Goal: Transaction & Acquisition: Register for event/course

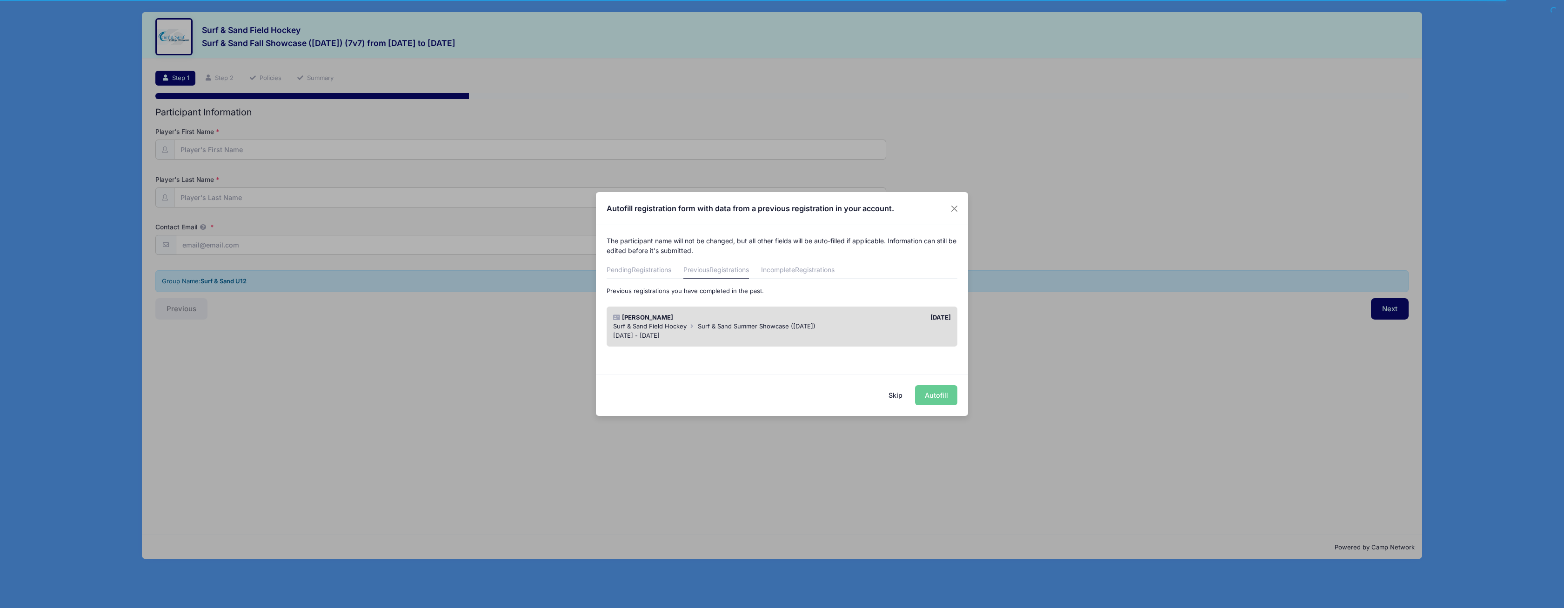
click at [944, 393] on div "Skip Autofill" at bounding box center [782, 394] width 372 height 41
click at [936, 395] on div "Skip Autofill" at bounding box center [782, 394] width 372 height 41
click at [939, 395] on div "Skip Autofill" at bounding box center [782, 394] width 372 height 41
click at [639, 276] on link "Pending Registrations" at bounding box center [638, 270] width 65 height 17
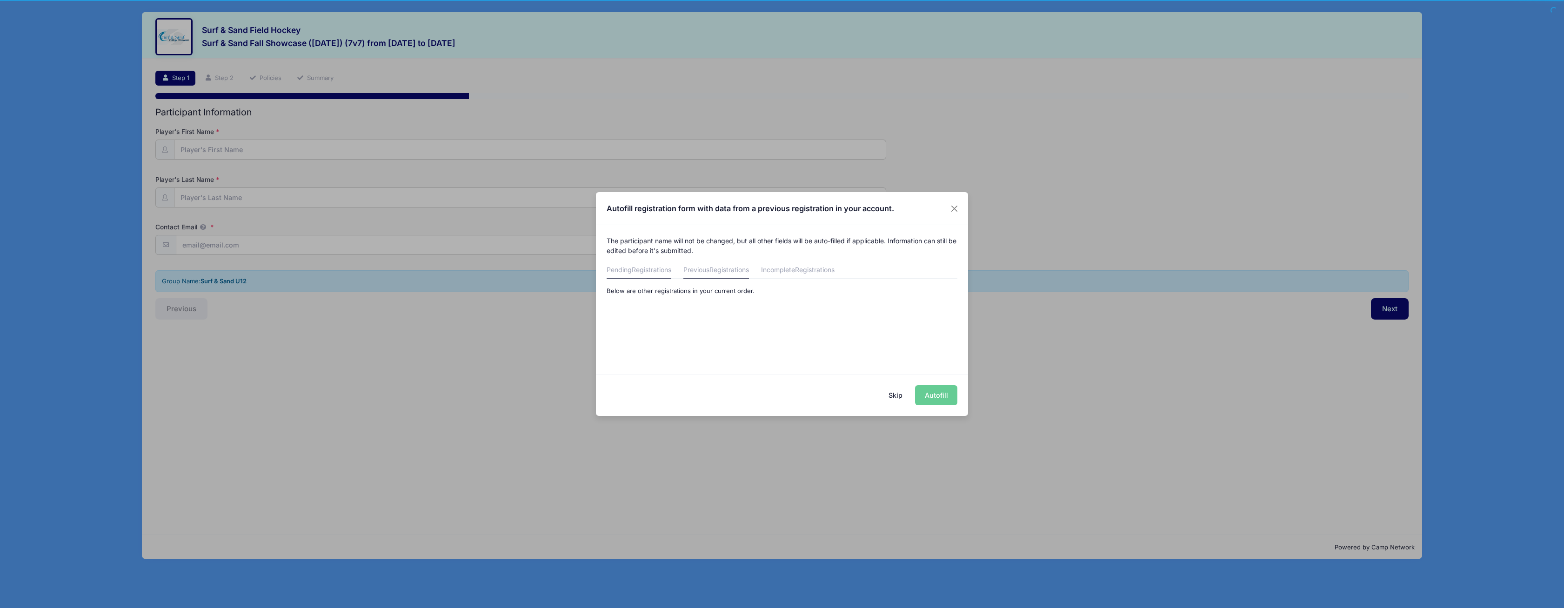
click at [691, 273] on link "Previous Registrations" at bounding box center [716, 270] width 66 height 17
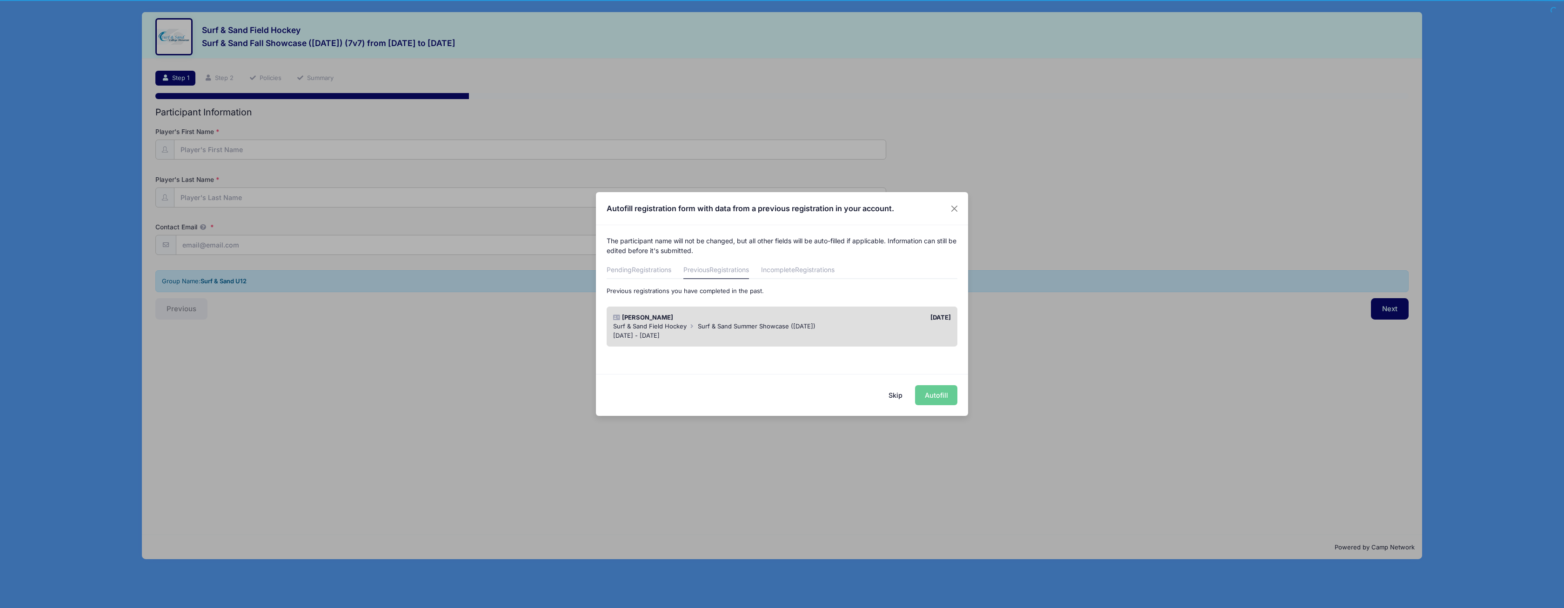
click at [921, 394] on div "Skip Autofill" at bounding box center [782, 394] width 372 height 41
click at [939, 394] on div "Skip Autofill" at bounding box center [782, 394] width 372 height 41
click at [939, 393] on div "Skip Autofill" at bounding box center [782, 394] width 372 height 41
click at [951, 317] on div "[DATE]" at bounding box center [868, 317] width 173 height 9
click at [940, 394] on button "Autofill" at bounding box center [936, 395] width 42 height 20
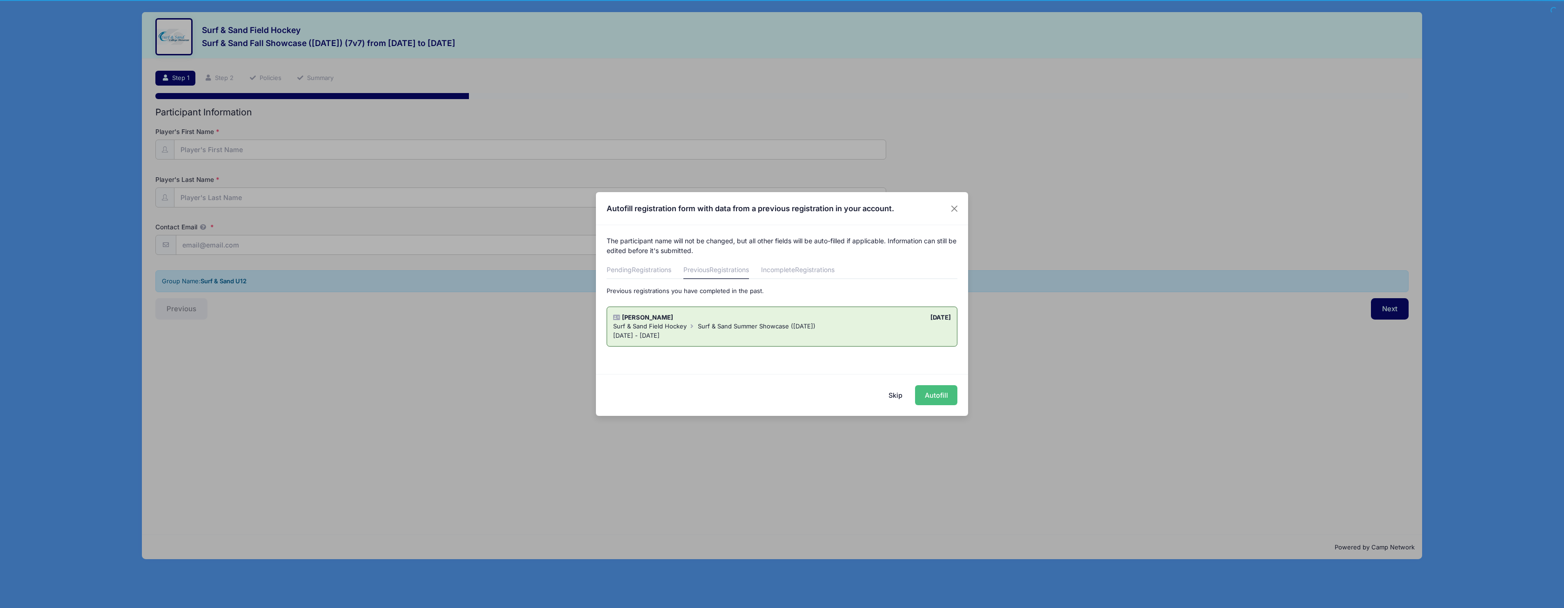
type input "[EMAIL_ADDRESS][DOMAIN_NAME]"
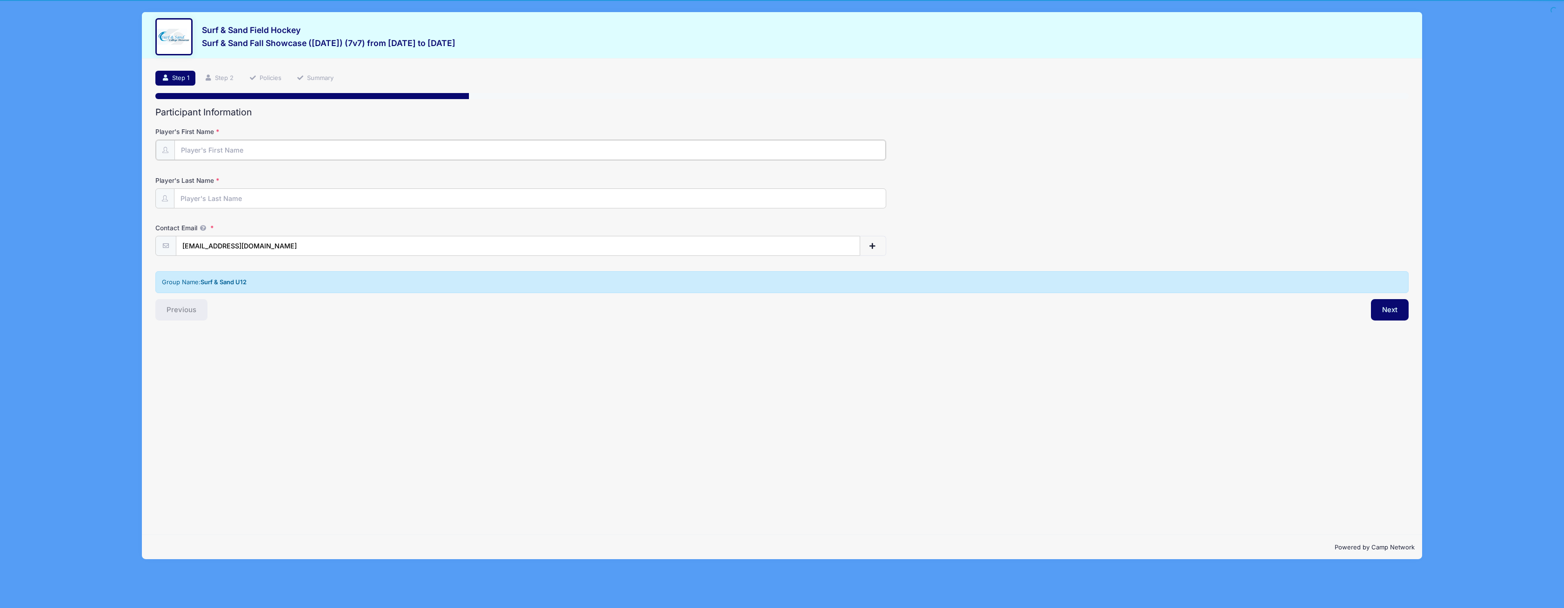
click at [208, 146] on input "Player's First Name" at bounding box center [529, 150] width 711 height 20
type input "[PERSON_NAME]"
click at [225, 190] on input "[PERSON_NAME]" at bounding box center [529, 198] width 711 height 20
type input "[PERSON_NAME]"
click at [1388, 305] on button "Next" at bounding box center [1390, 308] width 38 height 21
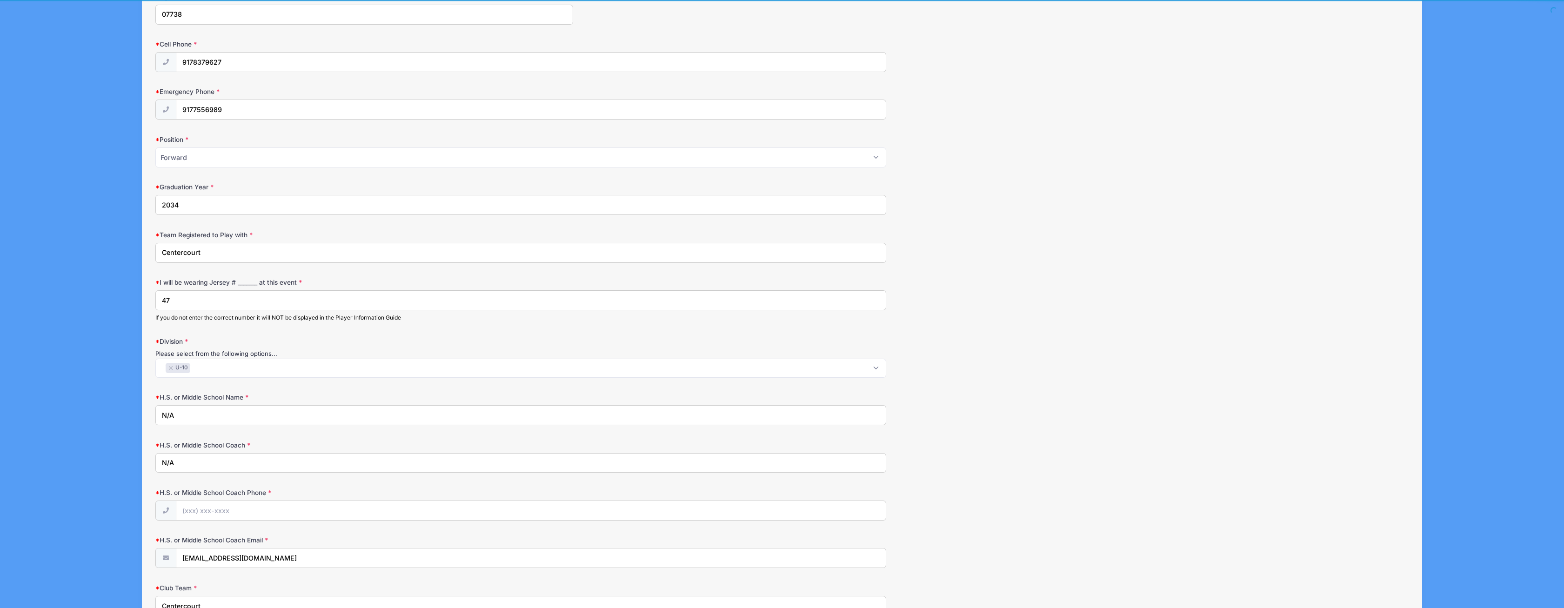
scroll to position [339, 0]
drag, startPoint x: 142, startPoint y: 247, endPoint x: 109, endPoint y: 246, distance: 32.6
click at [155, 246] on input "Centercourt" at bounding box center [520, 251] width 731 height 20
type input "Surf & Sand"
drag, startPoint x: 229, startPoint y: 299, endPoint x: 119, endPoint y: 297, distance: 110.2
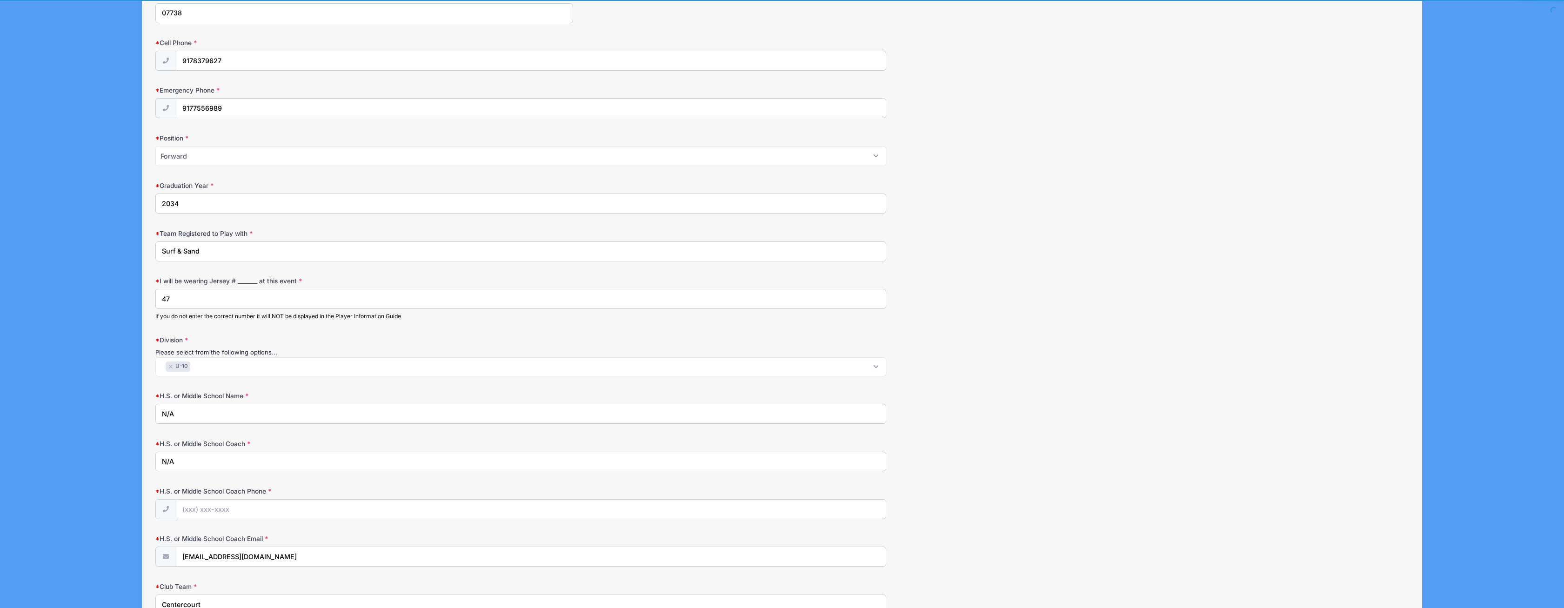
click at [155, 297] on input "47" at bounding box center [520, 299] width 731 height 20
type input "n/A"
click at [876, 362] on span "× U-10" at bounding box center [520, 366] width 731 height 19
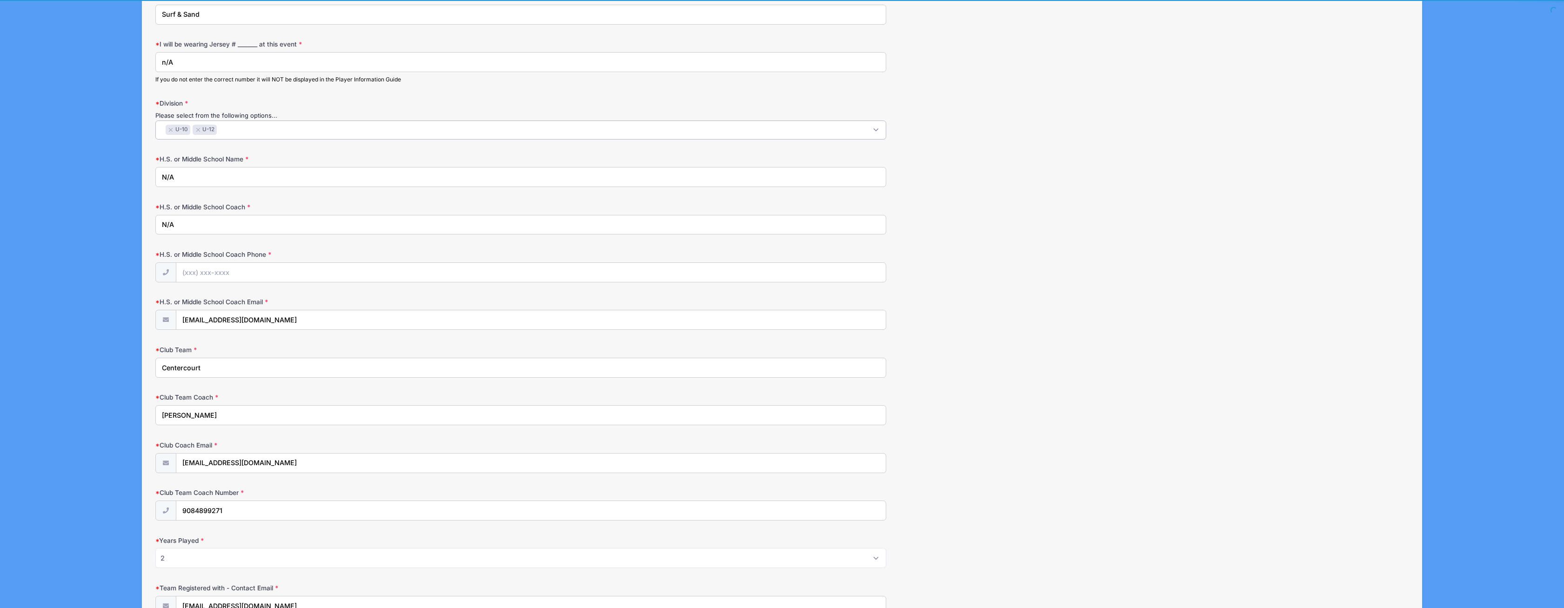
scroll to position [580, 0]
drag, startPoint x: 64, startPoint y: 347, endPoint x: 59, endPoint y: 347, distance: 5.2
click at [155, 353] on input "Centercourt" at bounding box center [520, 363] width 731 height 20
type input "Surf & Sand"
drag, startPoint x: 79, startPoint y: 393, endPoint x: 10, endPoint y: 391, distance: 69.3
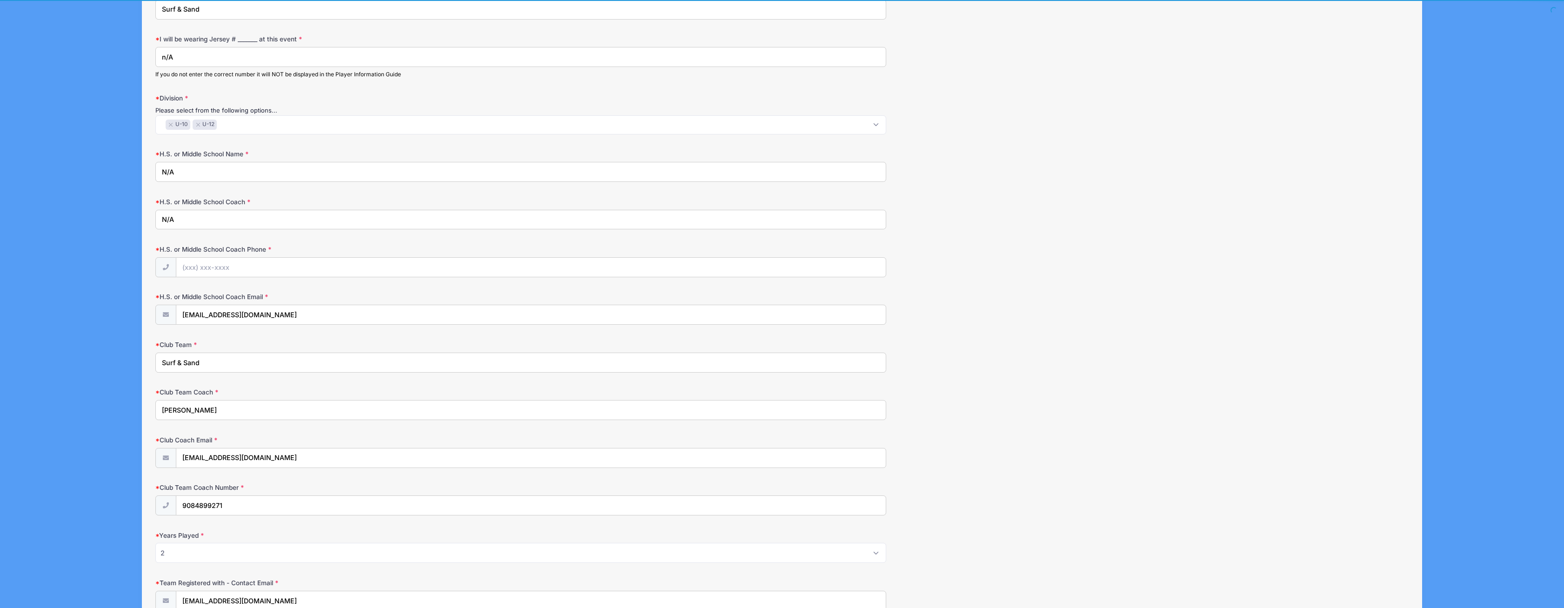
click at [155, 400] on input "[PERSON_NAME]" at bounding box center [520, 410] width 731 height 20
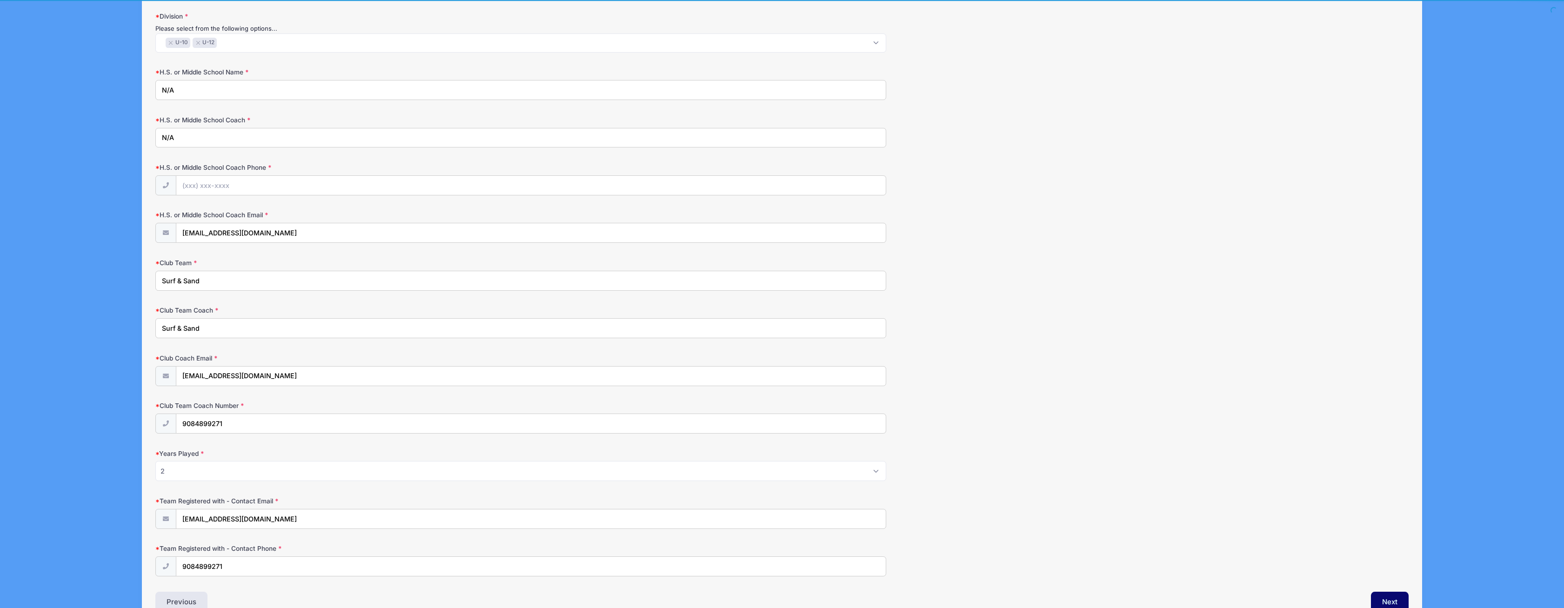
scroll to position [708, 0]
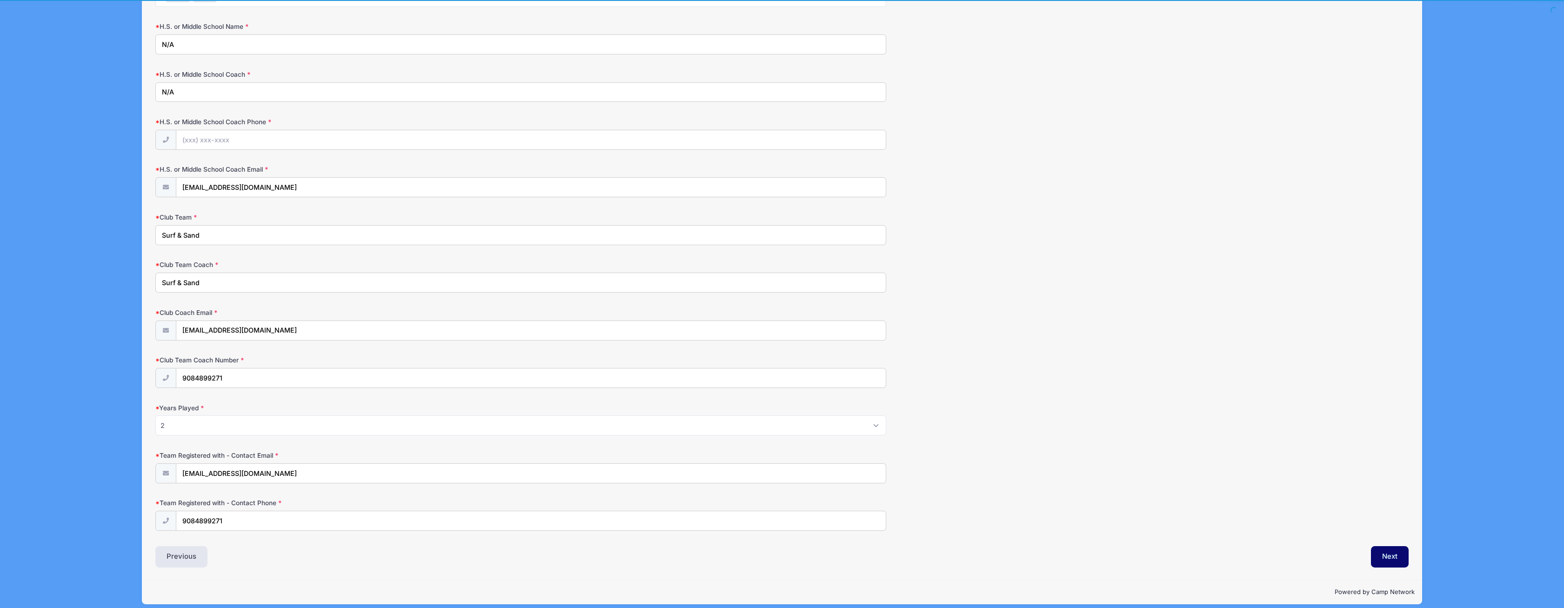
type input "Surf & Sand"
select select "3"
click option "3" at bounding box center [0, 0] width 0 height 0
drag, startPoint x: 227, startPoint y: 373, endPoint x: 160, endPoint y: 368, distance: 68.1
click at [176, 368] on input "9084899271" at bounding box center [531, 378] width 710 height 20
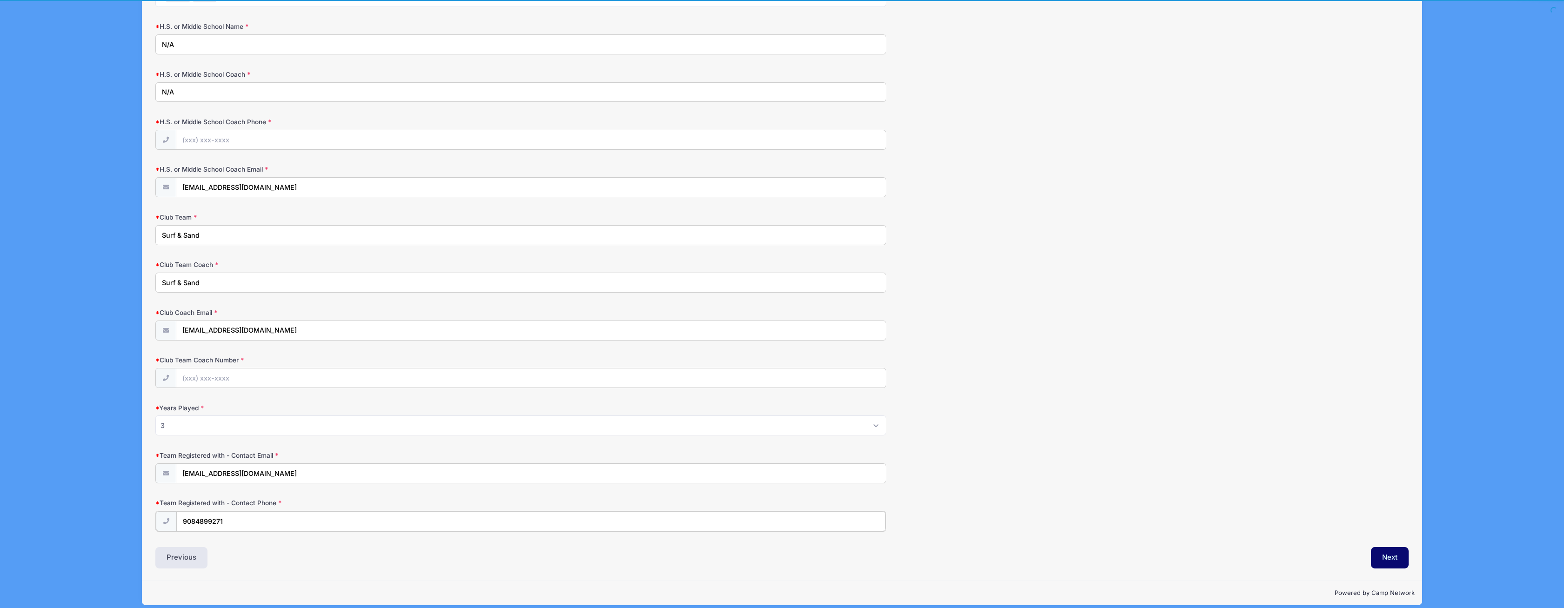
drag, startPoint x: 230, startPoint y: 515, endPoint x: 148, endPoint y: 506, distance: 82.9
click at [176, 511] on input "9084899271" at bounding box center [531, 521] width 710 height 20
drag, startPoint x: 287, startPoint y: 465, endPoint x: 132, endPoint y: 460, distance: 155.4
click at [176, 464] on input "[EMAIL_ADDRESS][DOMAIN_NAME]" at bounding box center [531, 474] width 710 height 20
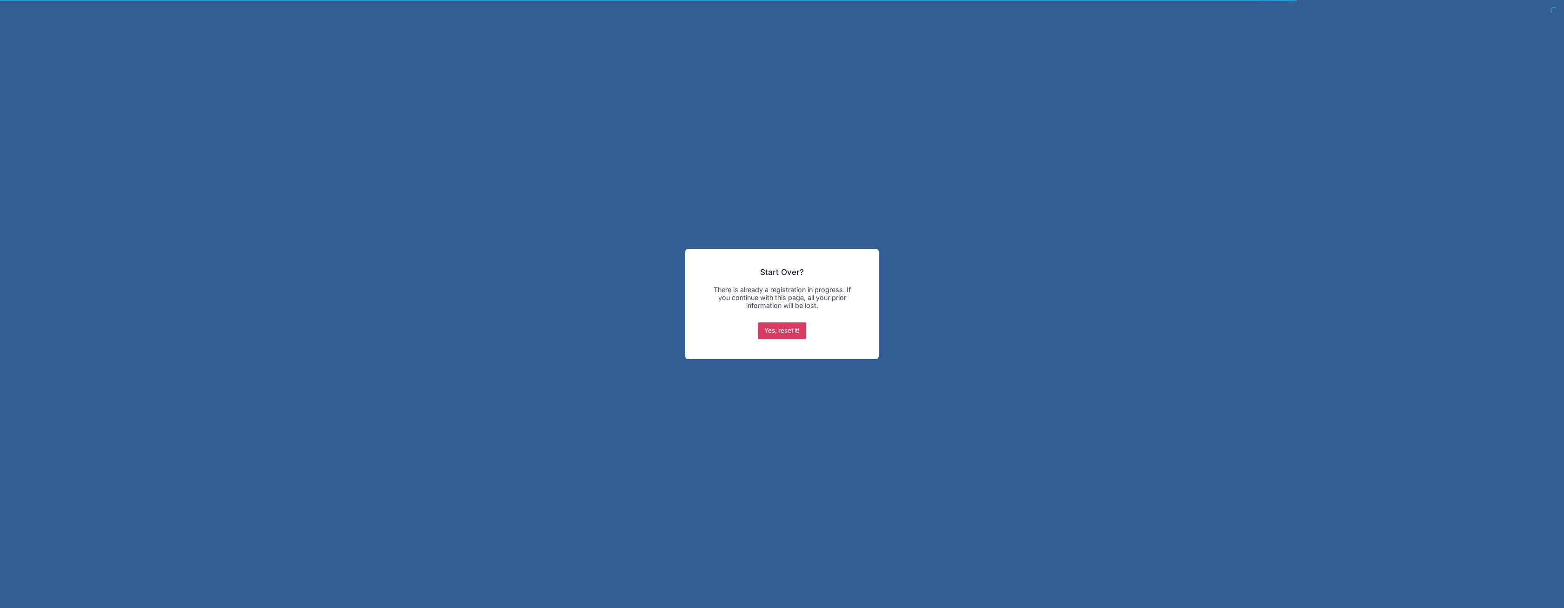
click at [778, 331] on button "Yes, reset it!" at bounding box center [782, 330] width 49 height 17
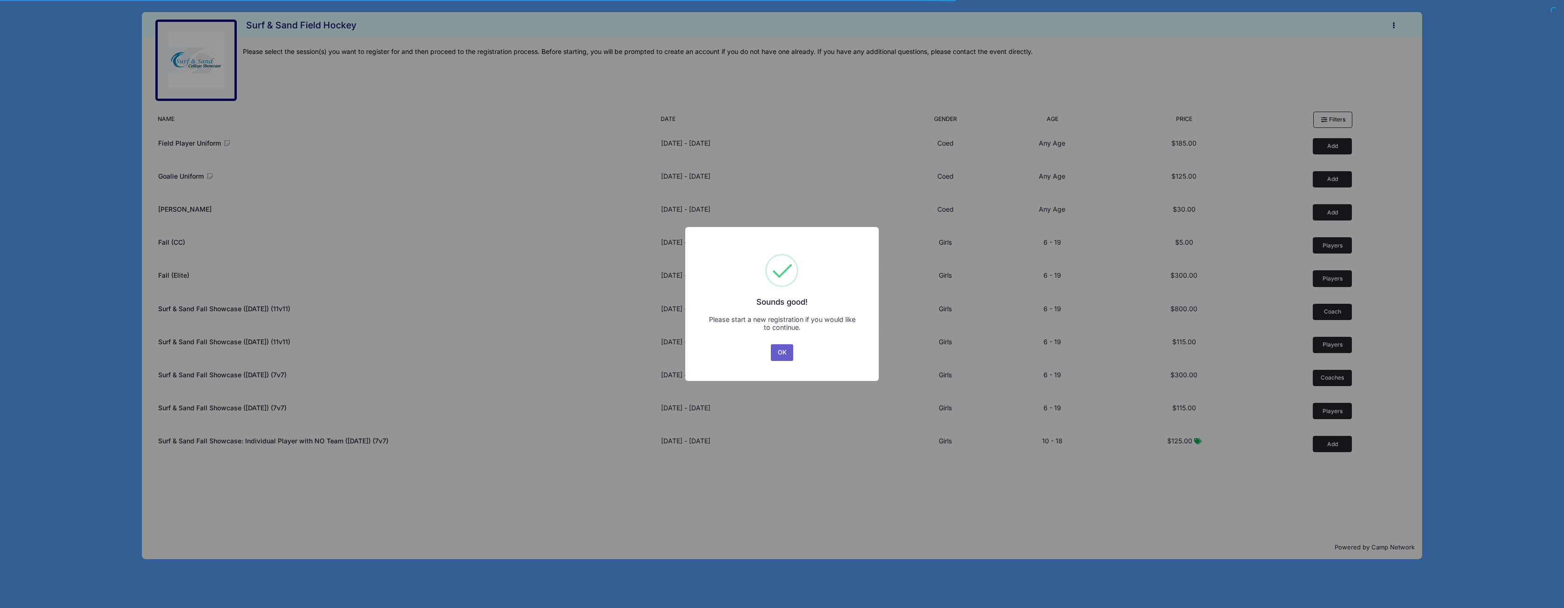
click at [783, 350] on button "OK" at bounding box center [782, 352] width 22 height 17
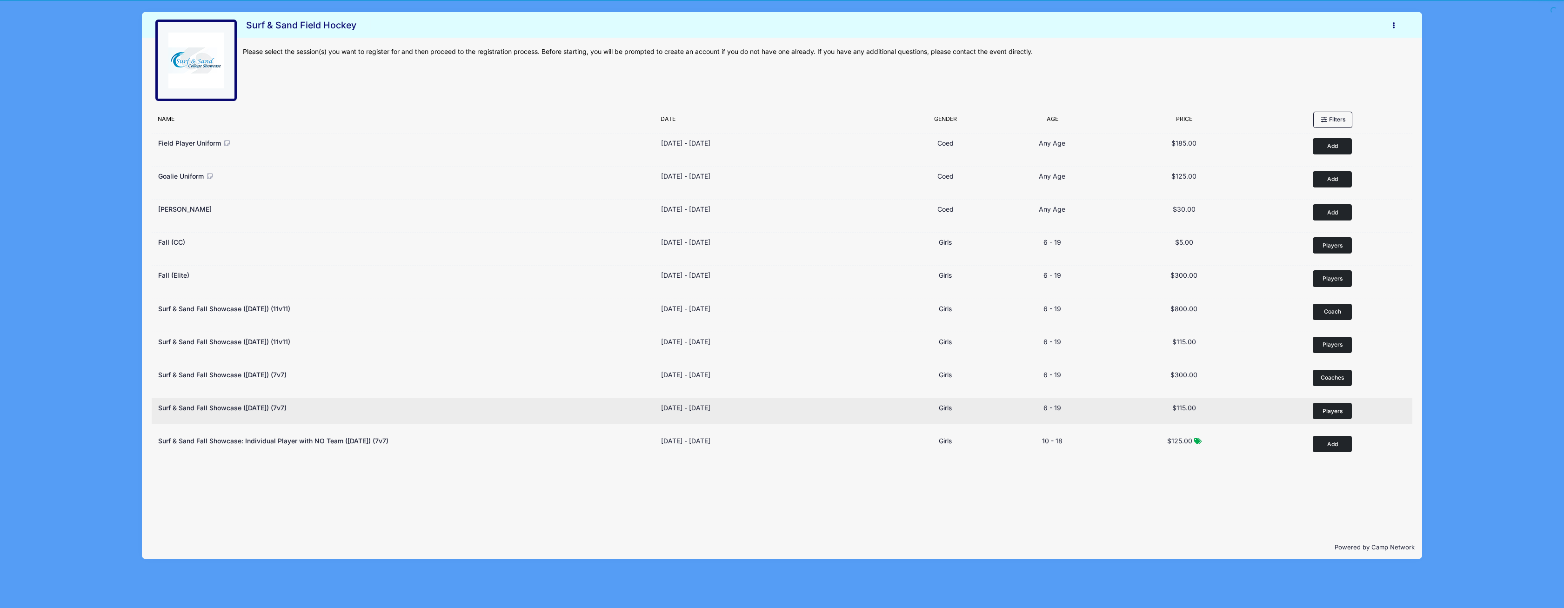
click at [1332, 407] on span "Players" at bounding box center [1332, 411] width 20 height 8
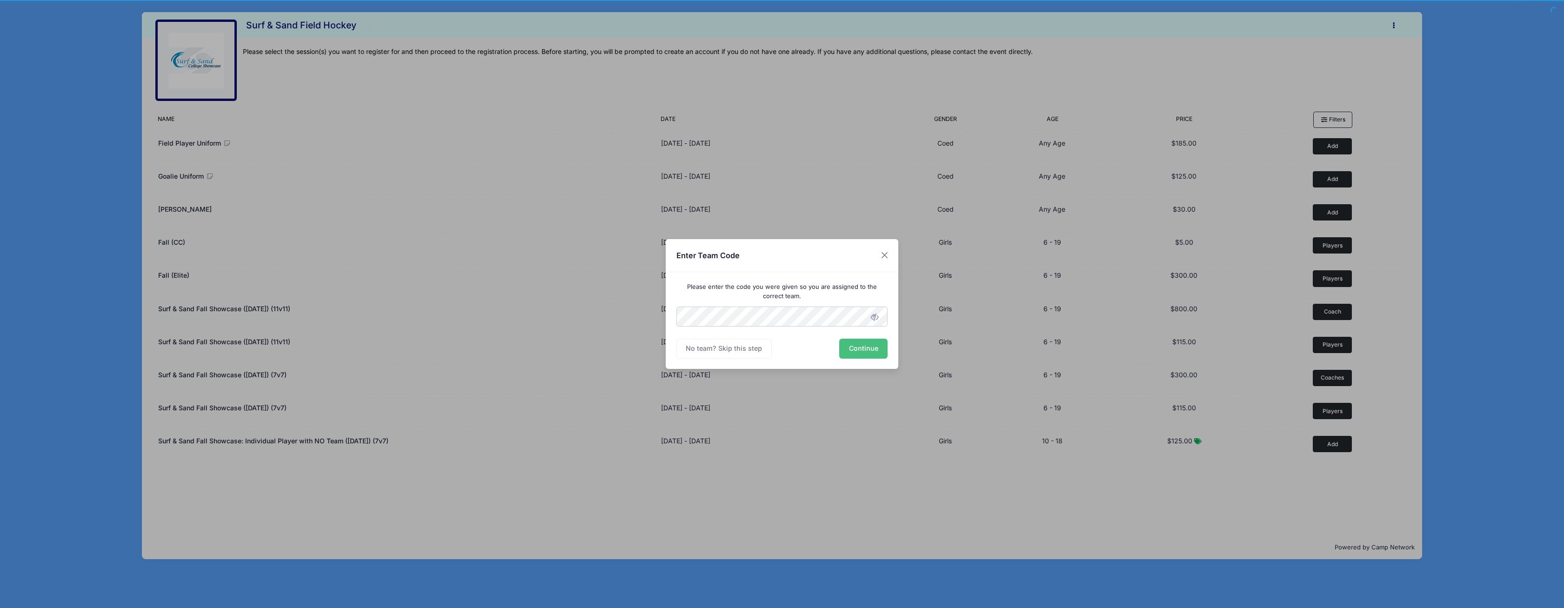
click at [855, 349] on button "Continue" at bounding box center [863, 349] width 48 height 20
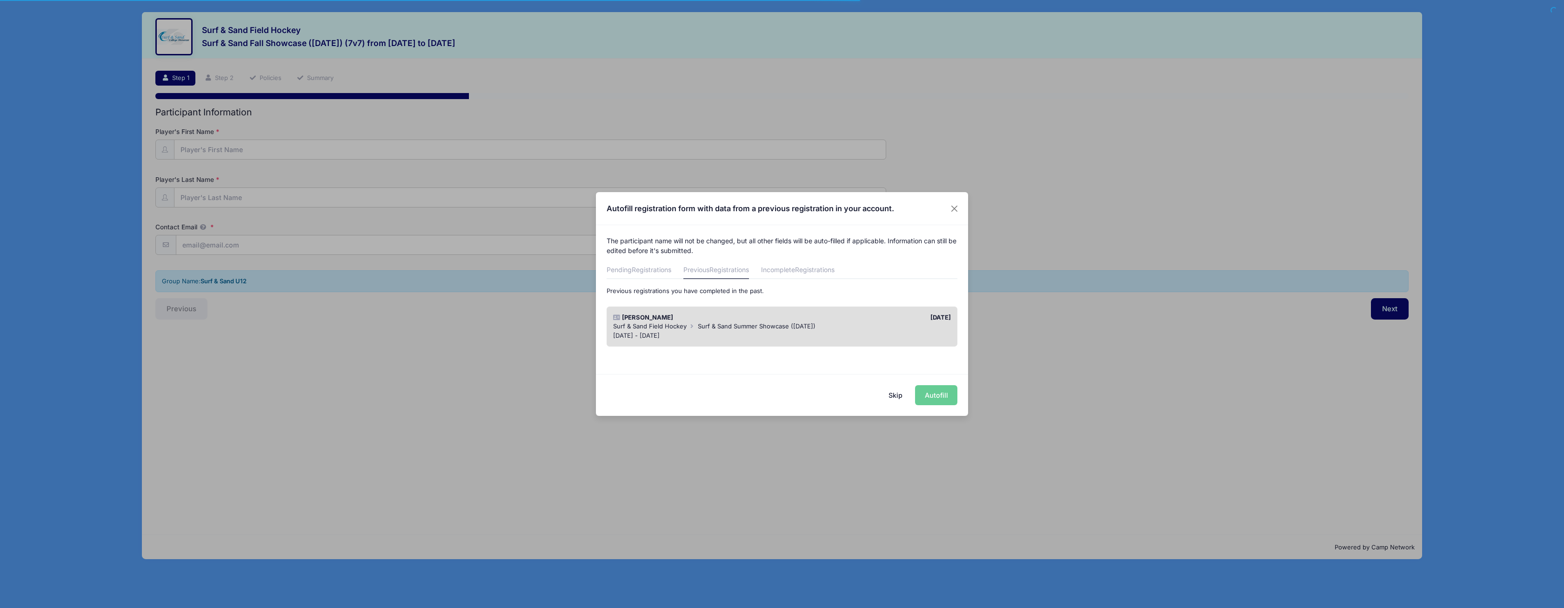
click at [725, 326] on span "Surf & Sand Summer Showcase ([DATE])" at bounding box center [757, 325] width 118 height 7
click at [933, 397] on button "Autofill" at bounding box center [936, 395] width 42 height 20
type input "[EMAIL_ADDRESS][DOMAIN_NAME]"
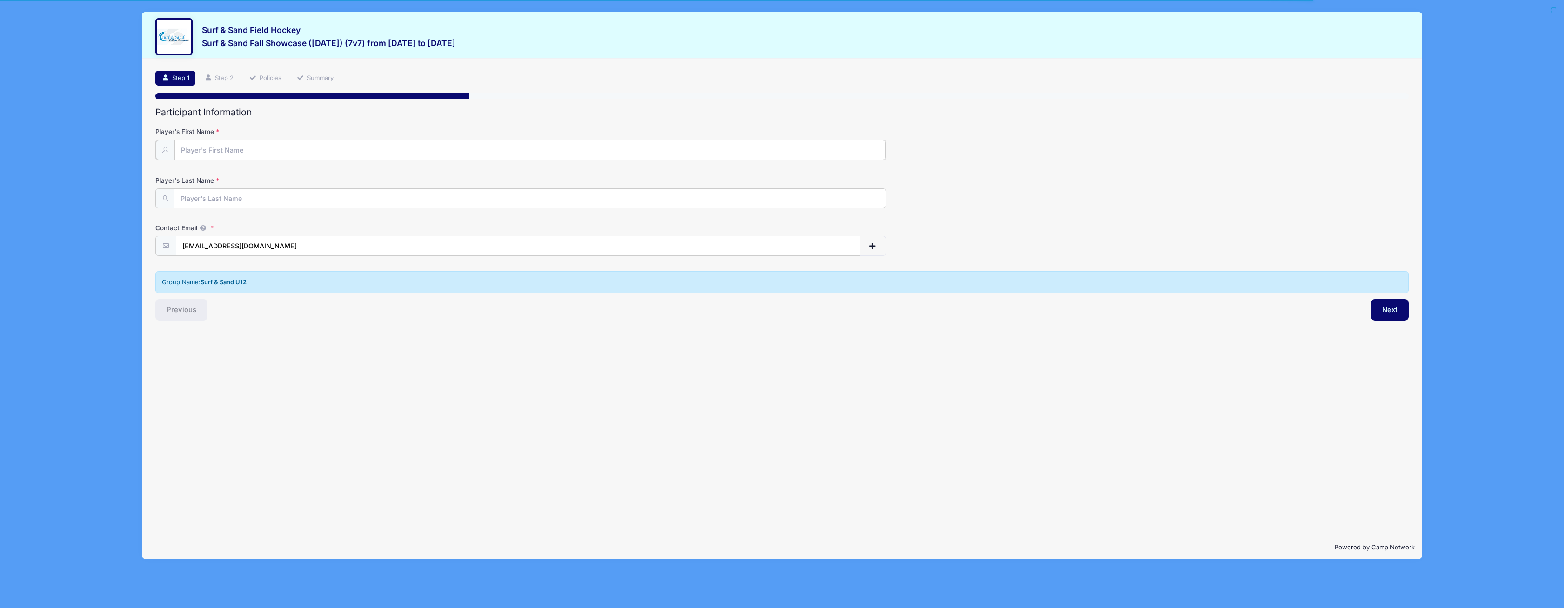
click at [250, 152] on input "Player's First Name" at bounding box center [529, 150] width 711 height 20
type input "[PERSON_NAME]"
click at [1394, 311] on button "Next" at bounding box center [1390, 308] width 38 height 21
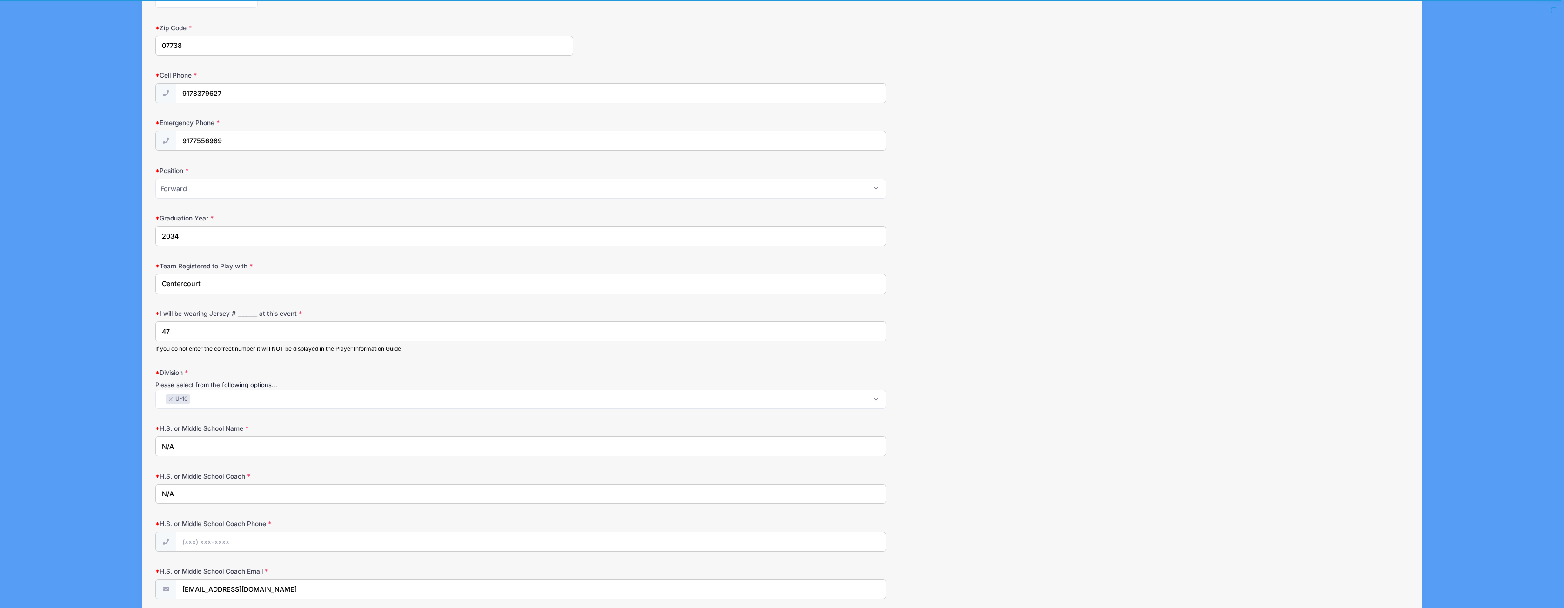
scroll to position [339, 0]
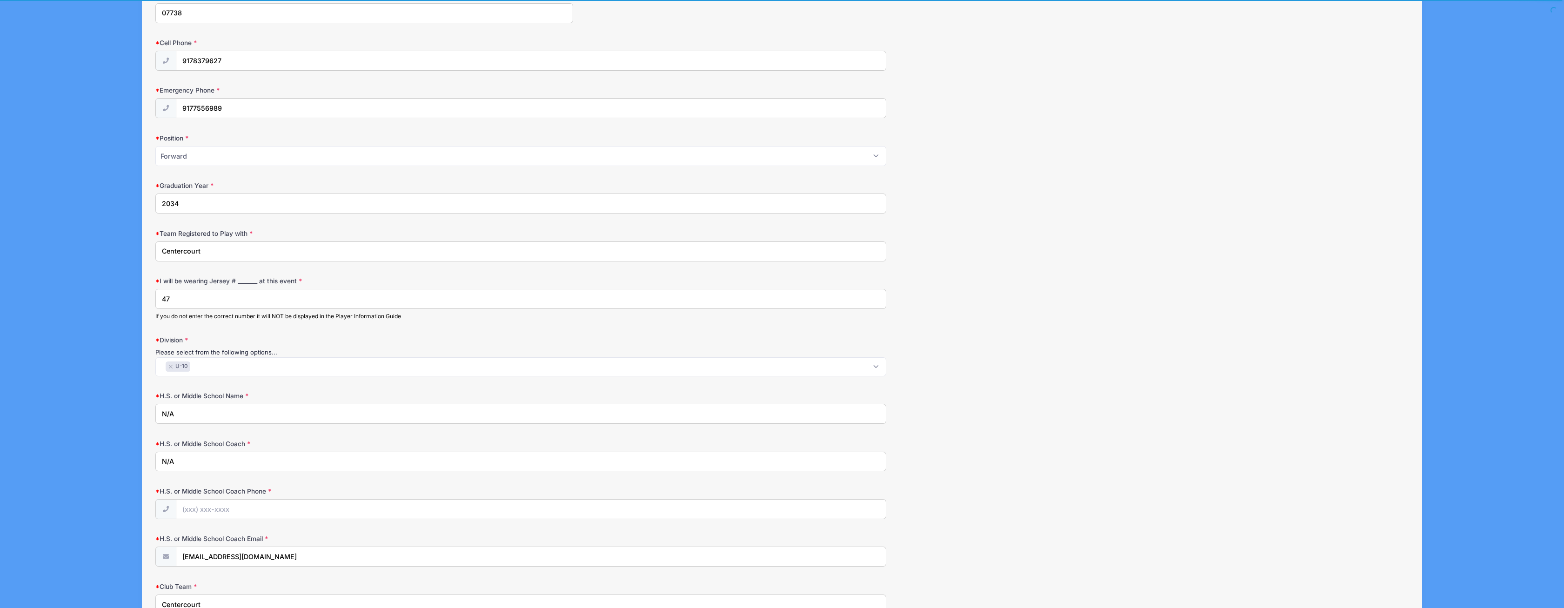
drag, startPoint x: 213, startPoint y: 246, endPoint x: 104, endPoint y: 246, distance: 108.8
click at [155, 246] on input "Centercourt" at bounding box center [520, 251] width 731 height 20
drag, startPoint x: 176, startPoint y: 250, endPoint x: 183, endPoint y: 245, distance: 8.8
click at [178, 248] on input "Surgf & Sand" at bounding box center [520, 251] width 731 height 20
drag, startPoint x: 207, startPoint y: 247, endPoint x: 111, endPoint y: 247, distance: 96.7
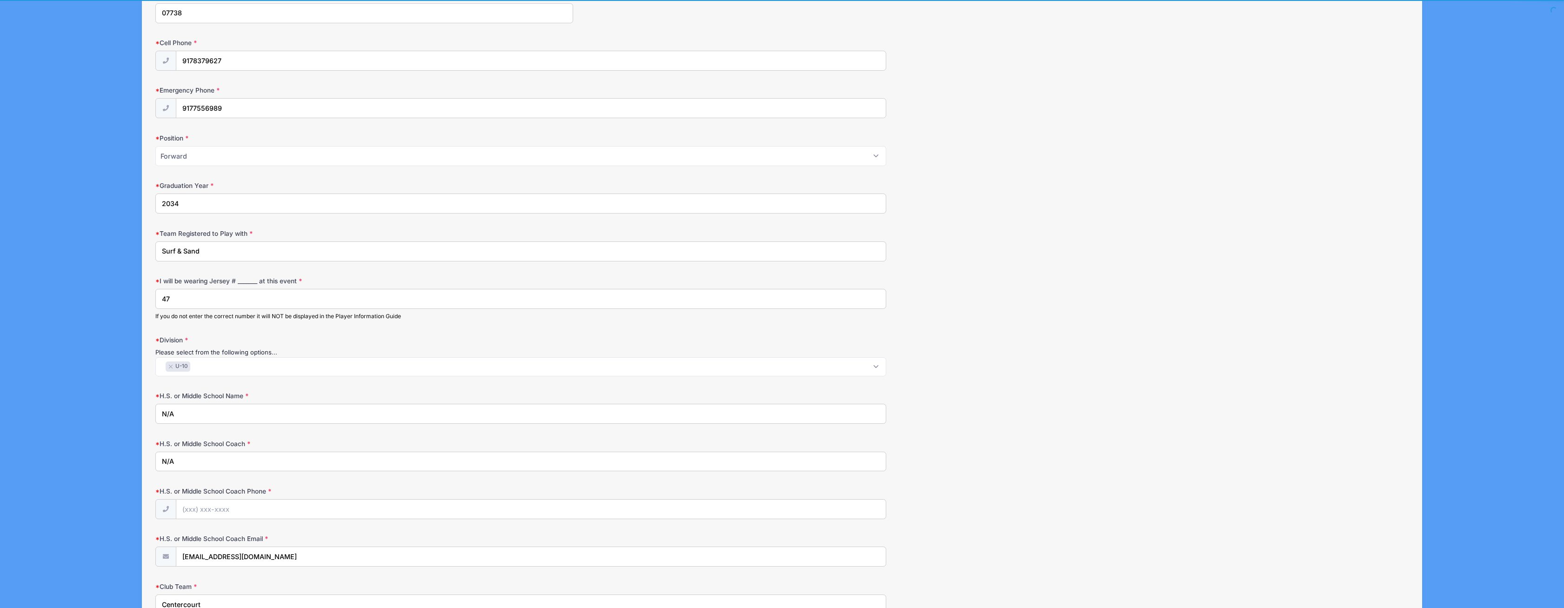
click at [155, 247] on input "Surf & Sand" at bounding box center [520, 251] width 731 height 20
type input "Surf & Sand"
drag, startPoint x: 182, startPoint y: 296, endPoint x: 115, endPoint y: 300, distance: 67.5
click at [155, 300] on input "47" at bounding box center [520, 299] width 731 height 20
type input "NA"
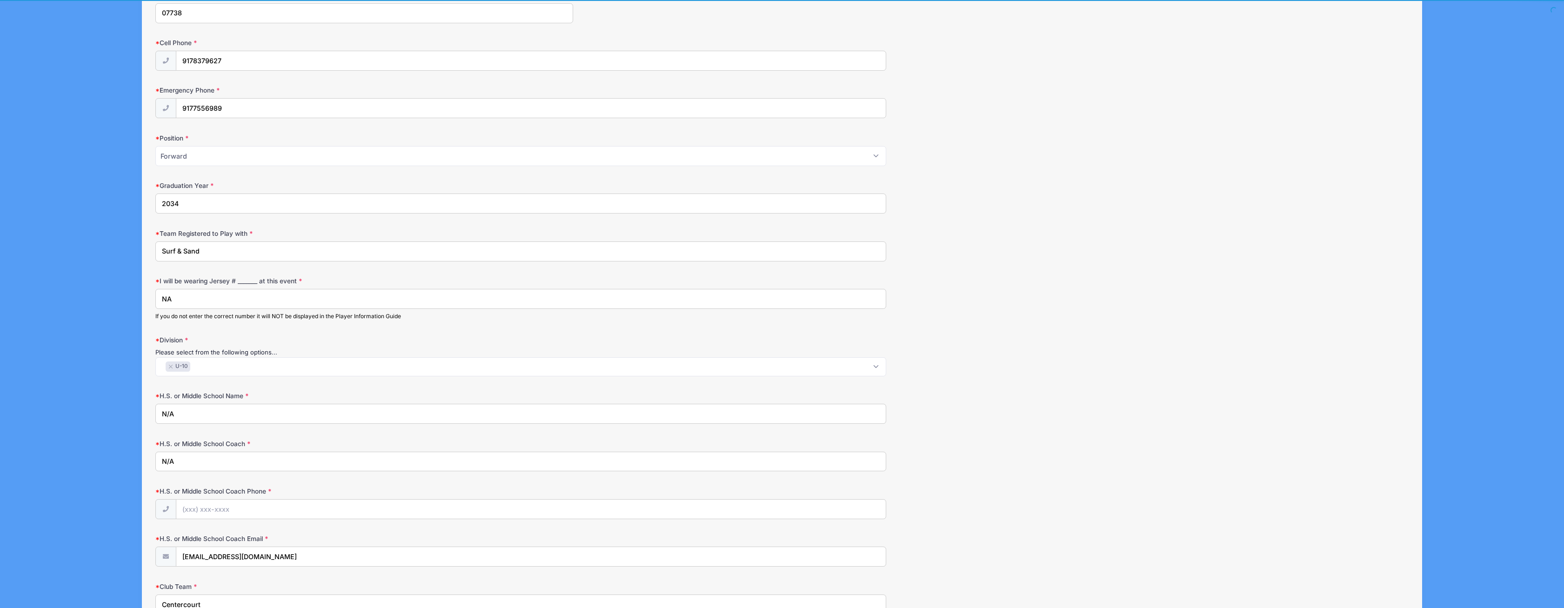
click at [224, 366] on span "× U-10" at bounding box center [520, 366] width 731 height 19
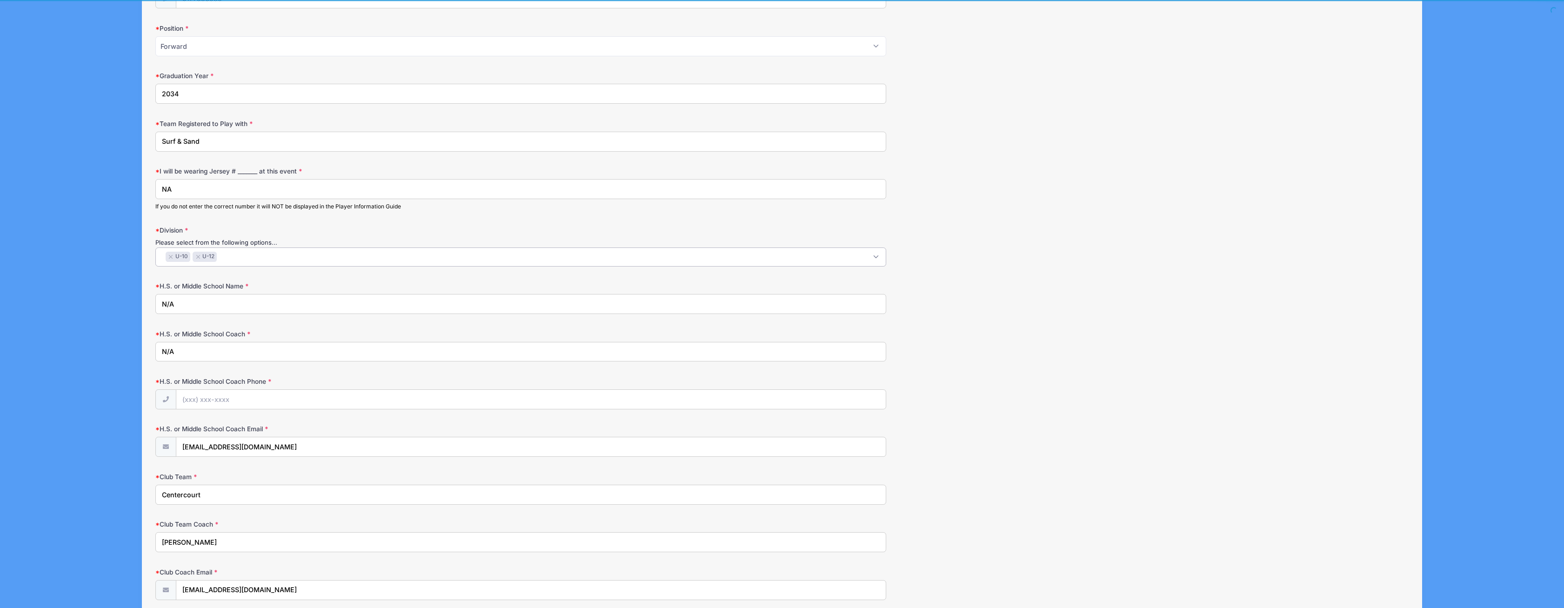
scroll to position [580, 0]
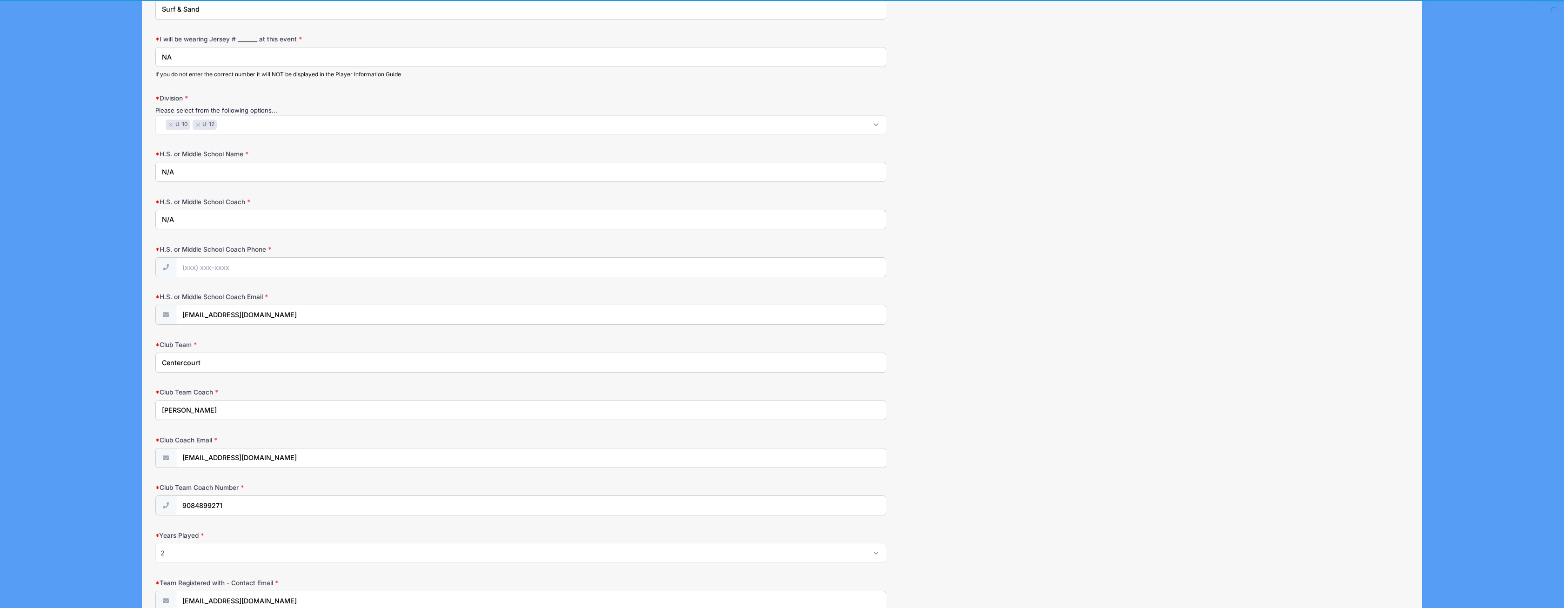
drag, startPoint x: 220, startPoint y: 358, endPoint x: 120, endPoint y: 359, distance: 100.0
click at [155, 359] on input "Centercourt" at bounding box center [520, 363] width 731 height 20
type input "Surf & Sand"
drag, startPoint x: 189, startPoint y: 406, endPoint x: 119, endPoint y: 405, distance: 70.2
click at [155, 405] on input "[PERSON_NAME]" at bounding box center [520, 410] width 731 height 20
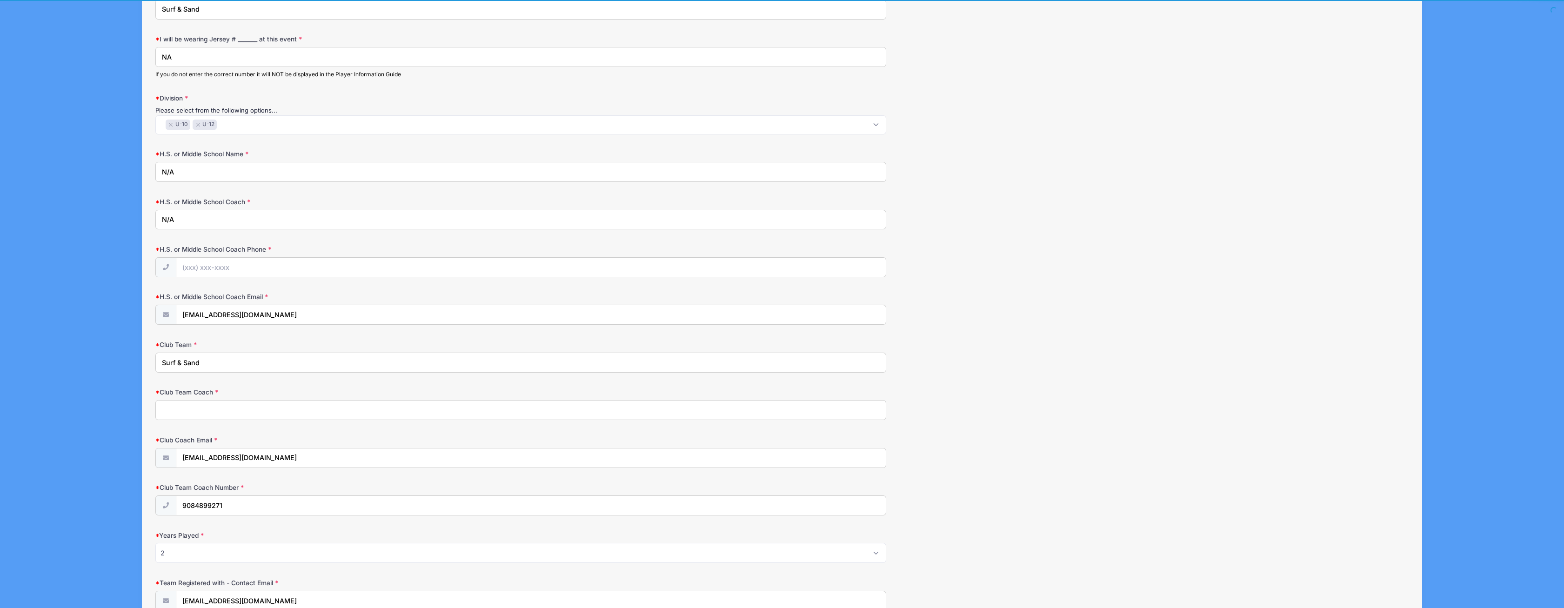
scroll to position [708, 0]
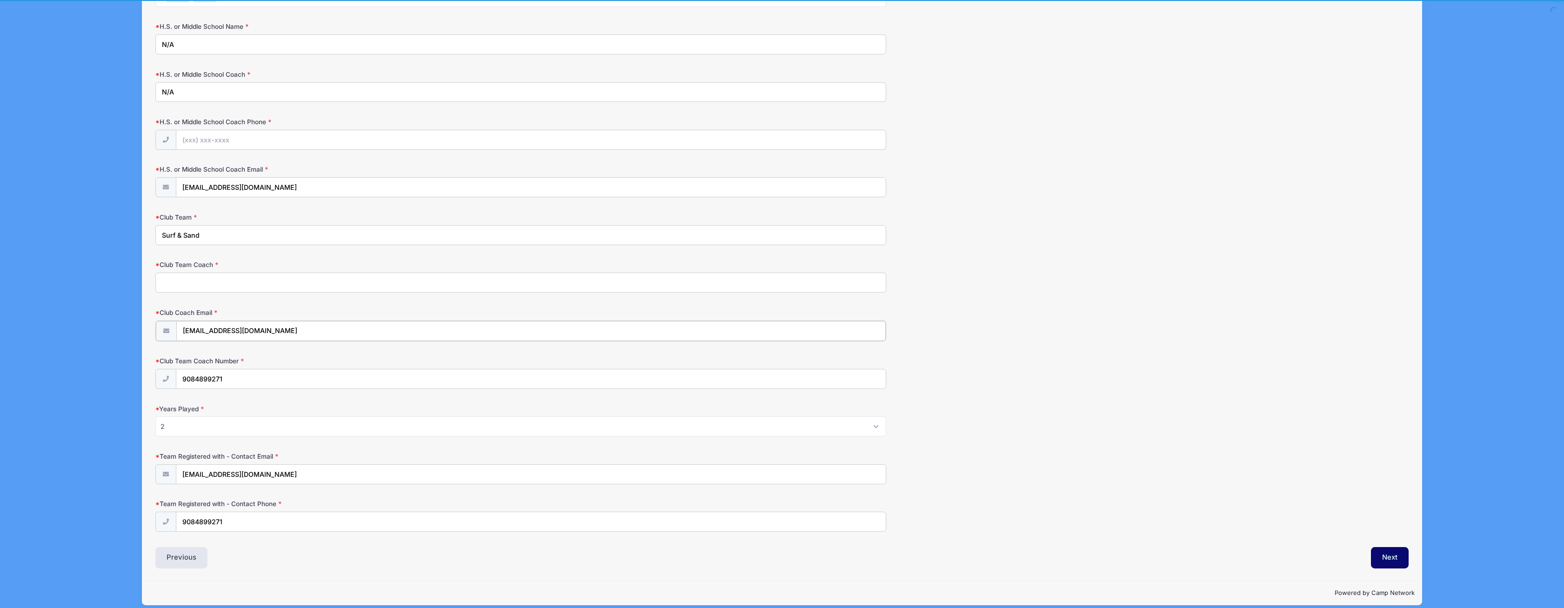
drag, startPoint x: 276, startPoint y: 322, endPoint x: 70, endPoint y: 305, distance: 206.3
click at [176, 321] on input "[EMAIL_ADDRESS][DOMAIN_NAME]" at bounding box center [531, 331] width 710 height 20
drag, startPoint x: 160, startPoint y: 368, endPoint x: 145, endPoint y: 368, distance: 14.4
click at [176, 368] on input "9084899271" at bounding box center [531, 378] width 710 height 20
click at [155, 415] on select "Please Select 1 2 3 4 5 6 7 8 9 10+" at bounding box center [520, 425] width 731 height 20
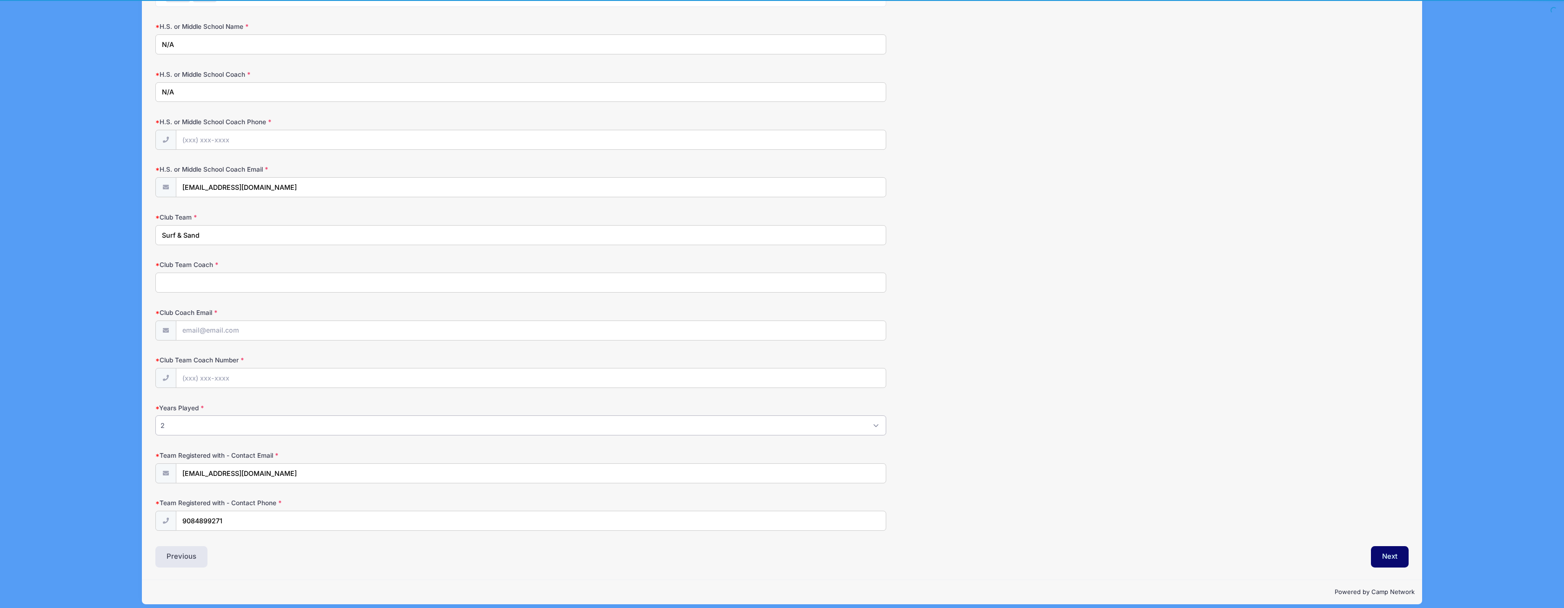
select select "3"
click option "3" at bounding box center [0, 0] width 0 height 0
drag, startPoint x: 235, startPoint y: 472, endPoint x: 141, endPoint y: 467, distance: 94.1
click at [176, 467] on input "[EMAIL_ADDRESS][DOMAIN_NAME]" at bounding box center [531, 474] width 710 height 20
drag, startPoint x: 225, startPoint y: 517, endPoint x: 138, endPoint y: 512, distance: 87.1
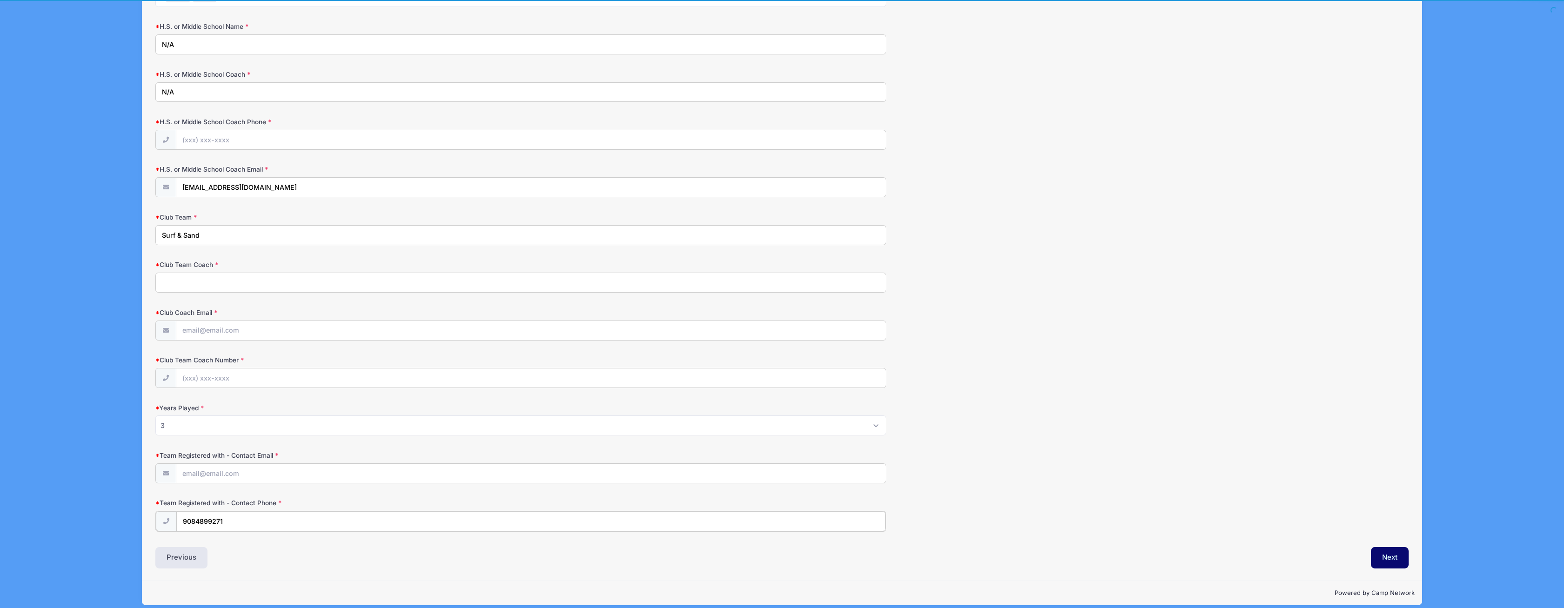
click at [176, 512] on input "9084899271" at bounding box center [531, 521] width 710 height 20
click at [1390, 552] on button "Next" at bounding box center [1390, 556] width 38 height 21
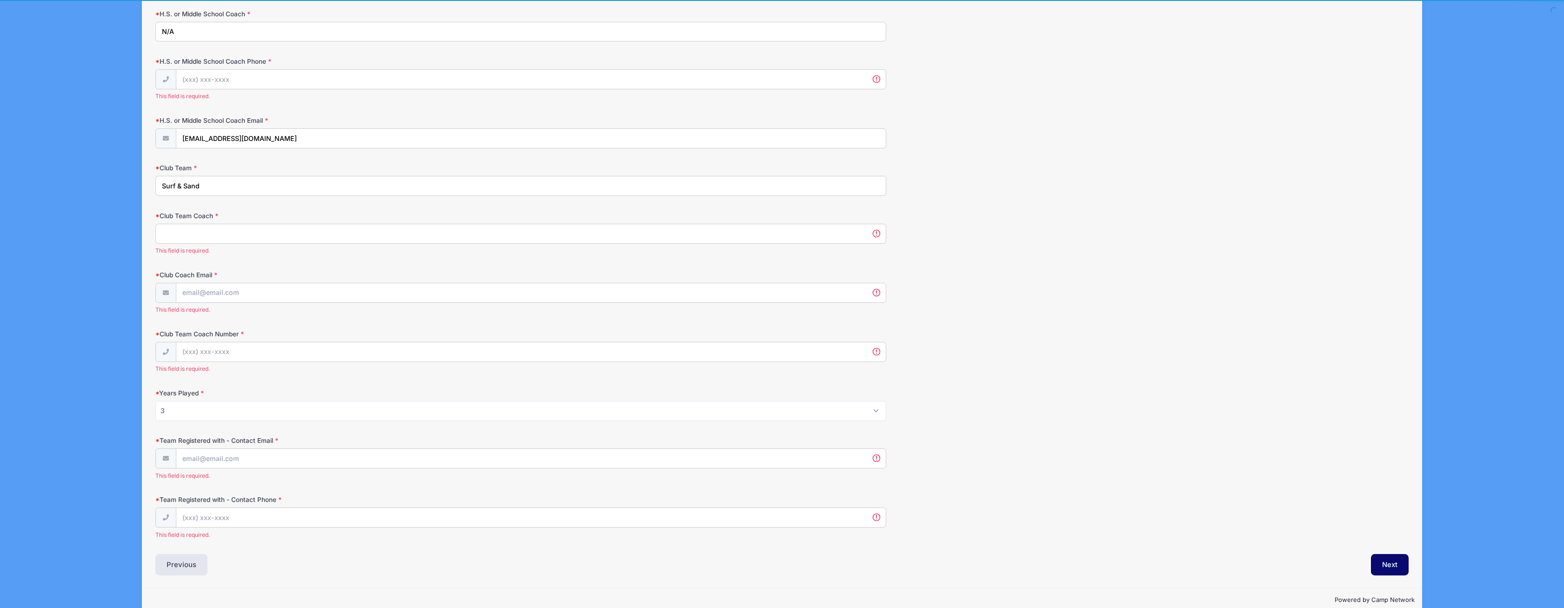
scroll to position [772, 0]
click at [213, 225] on input "Club Team Coach" at bounding box center [520, 230] width 731 height 20
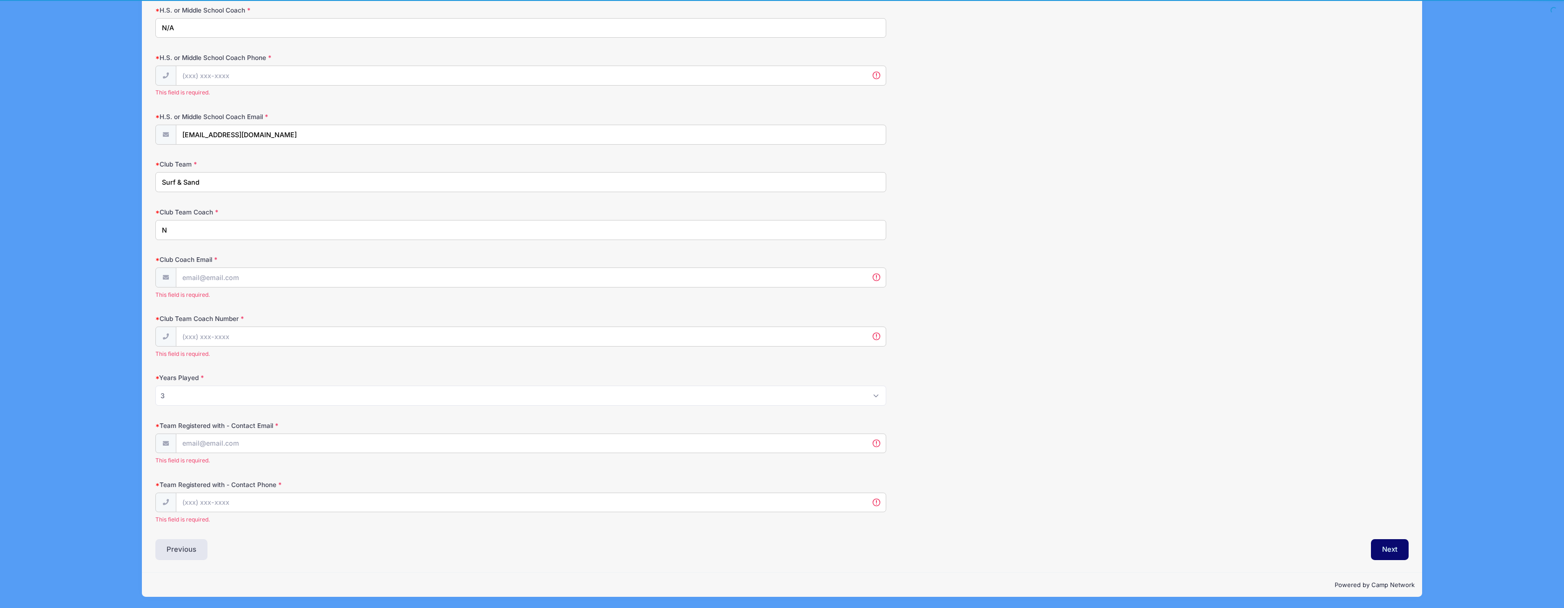
scroll to position [765, 0]
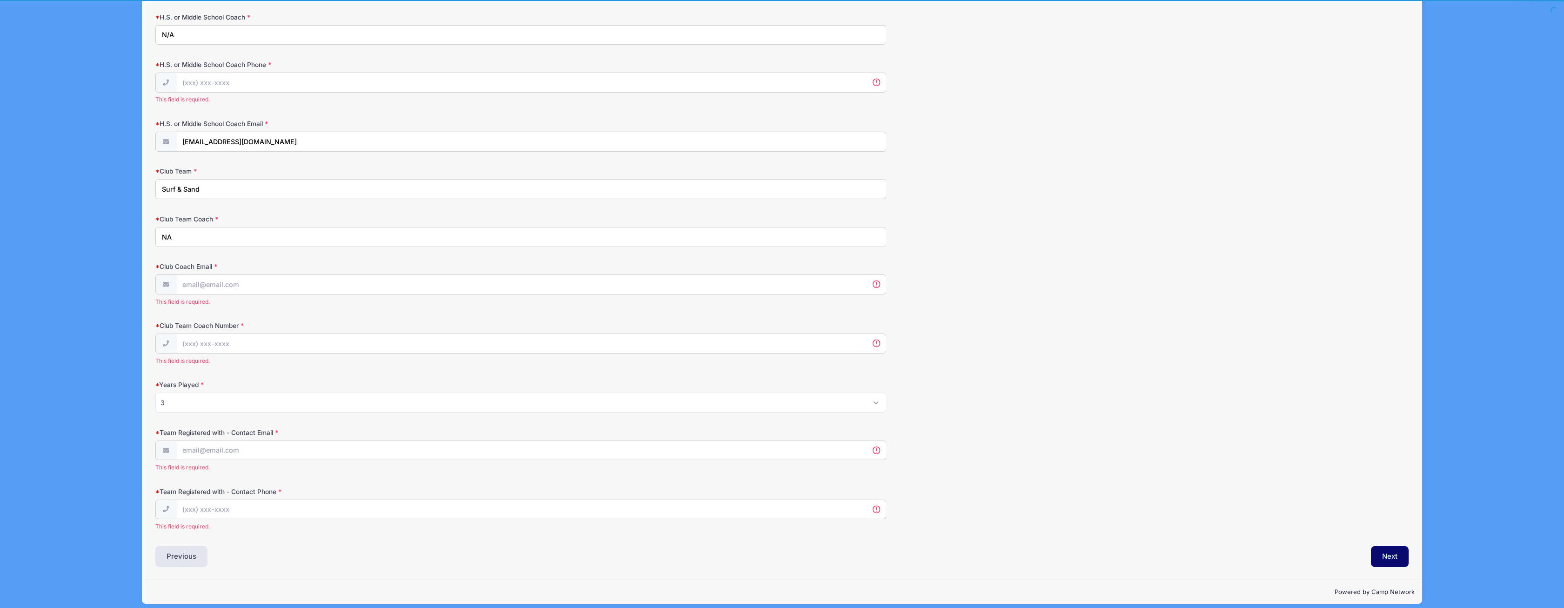
type input "NA"
click at [237, 280] on input "Club Coach Email" at bounding box center [531, 285] width 710 height 20
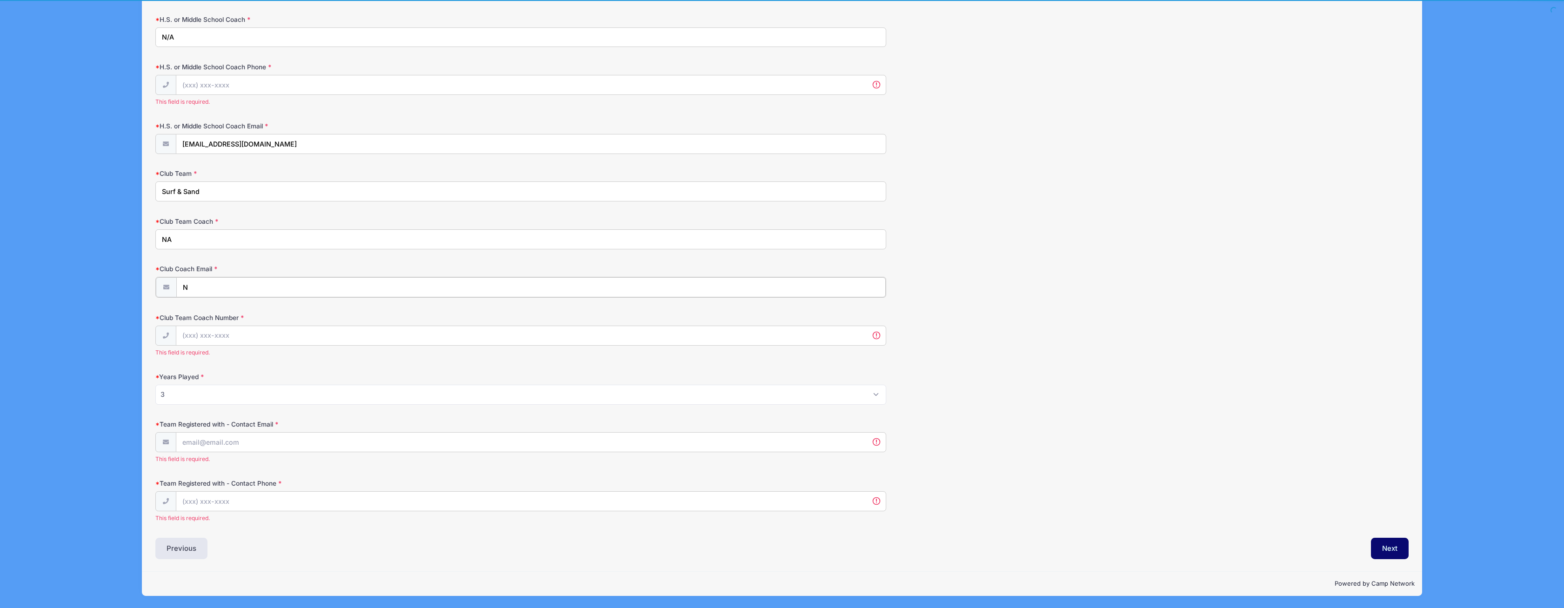
scroll to position [754, 0]
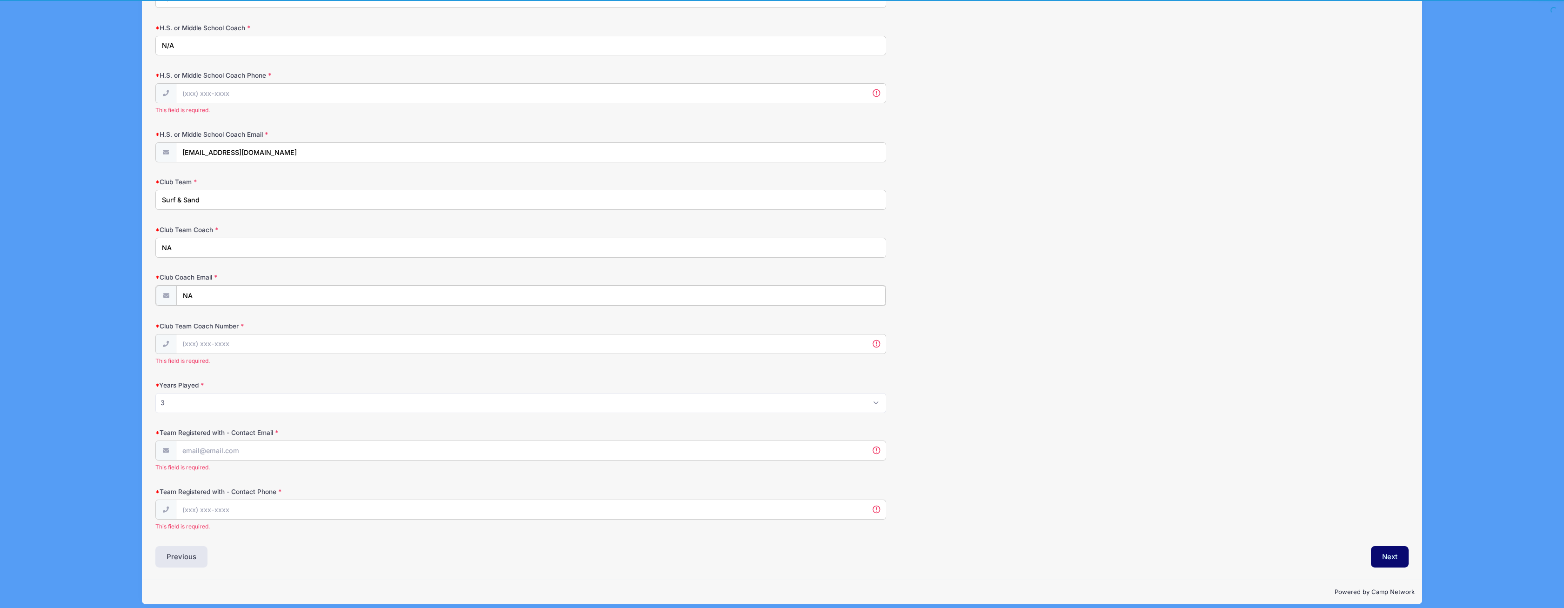
type input "NA"
click at [244, 333] on input "Club Team Coach Number" at bounding box center [531, 343] width 710 height 20
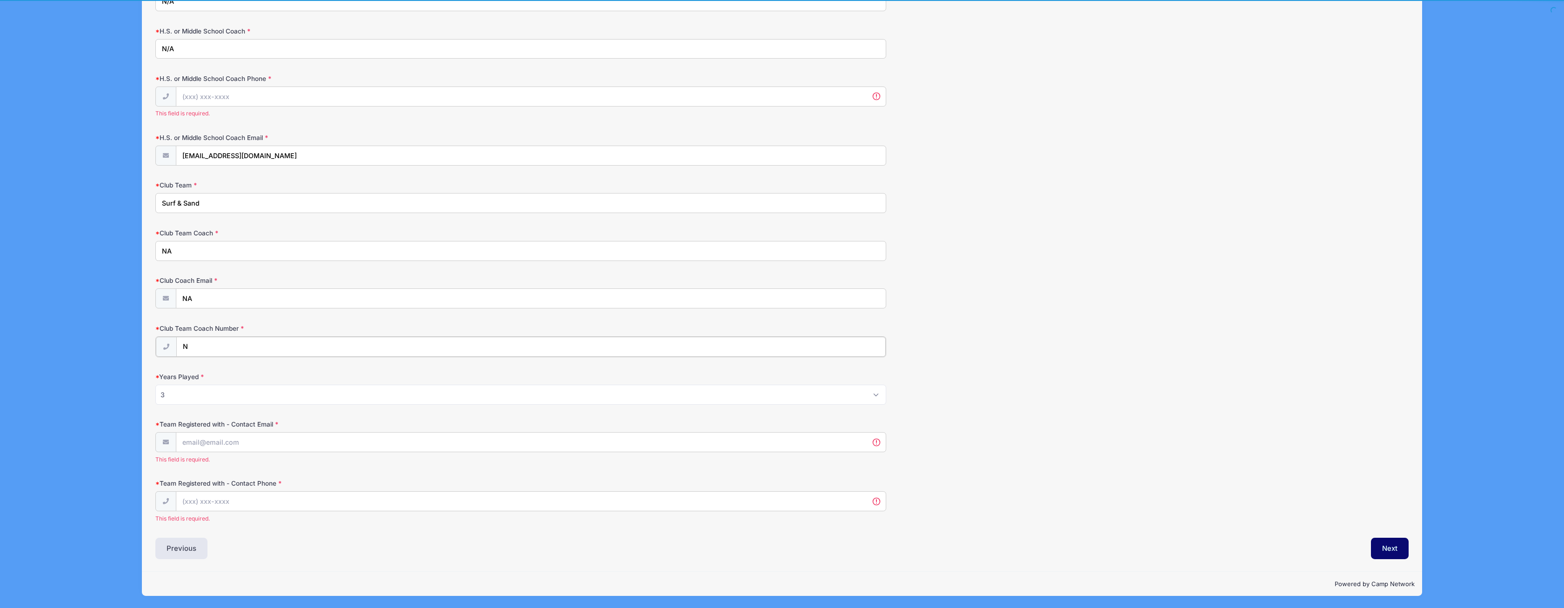
scroll to position [743, 0]
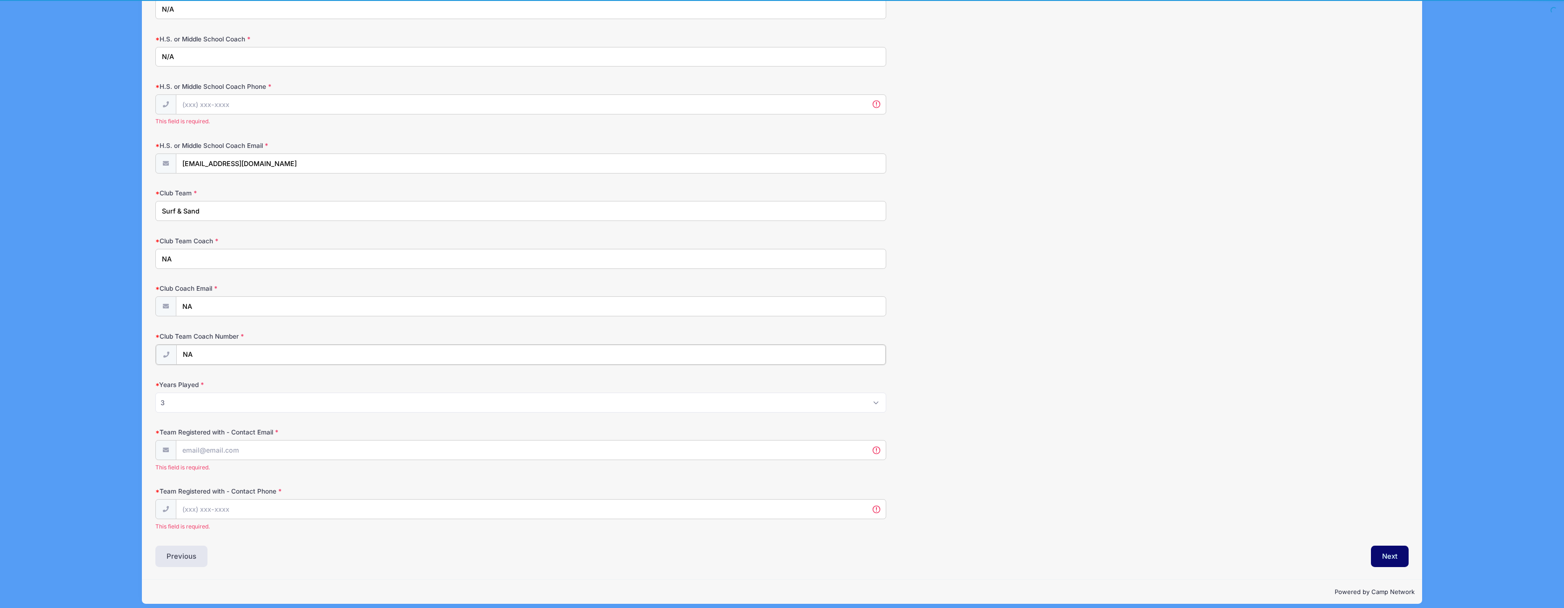
type input "NA"
click at [195, 441] on input "Team Registered with - Contact Email" at bounding box center [531, 450] width 710 height 20
type input "NA"
click at [227, 500] on input "Team Registered with - Contact Phone" at bounding box center [531, 509] width 710 height 20
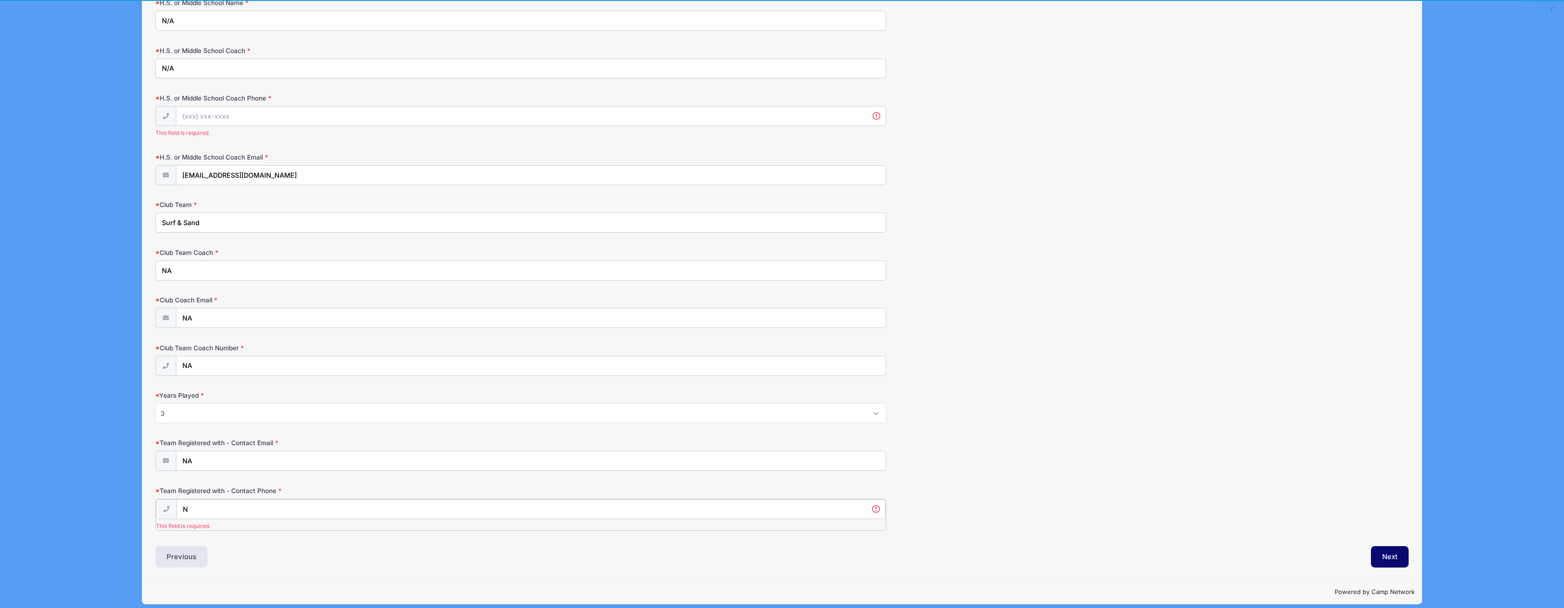
scroll to position [720, 0]
type input "NA"
click at [1399, 547] on button "Next" at bounding box center [1390, 555] width 38 height 21
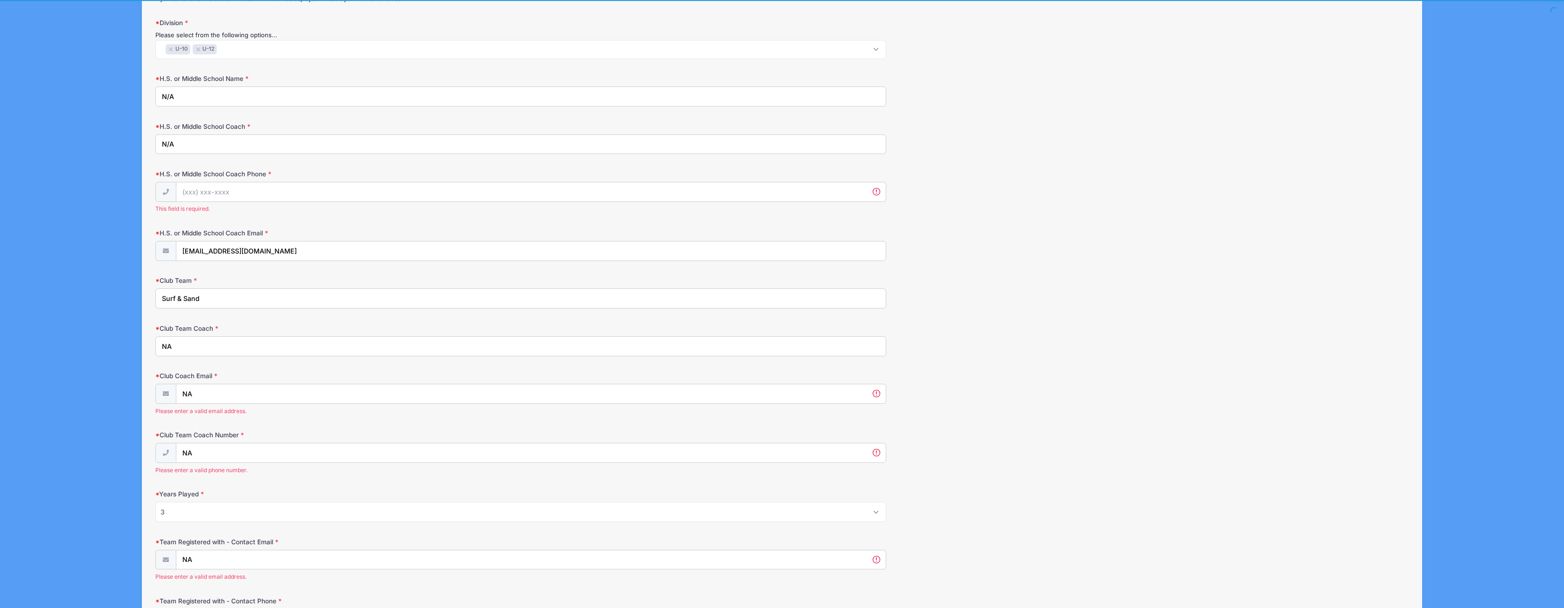
scroll to position [572, 0]
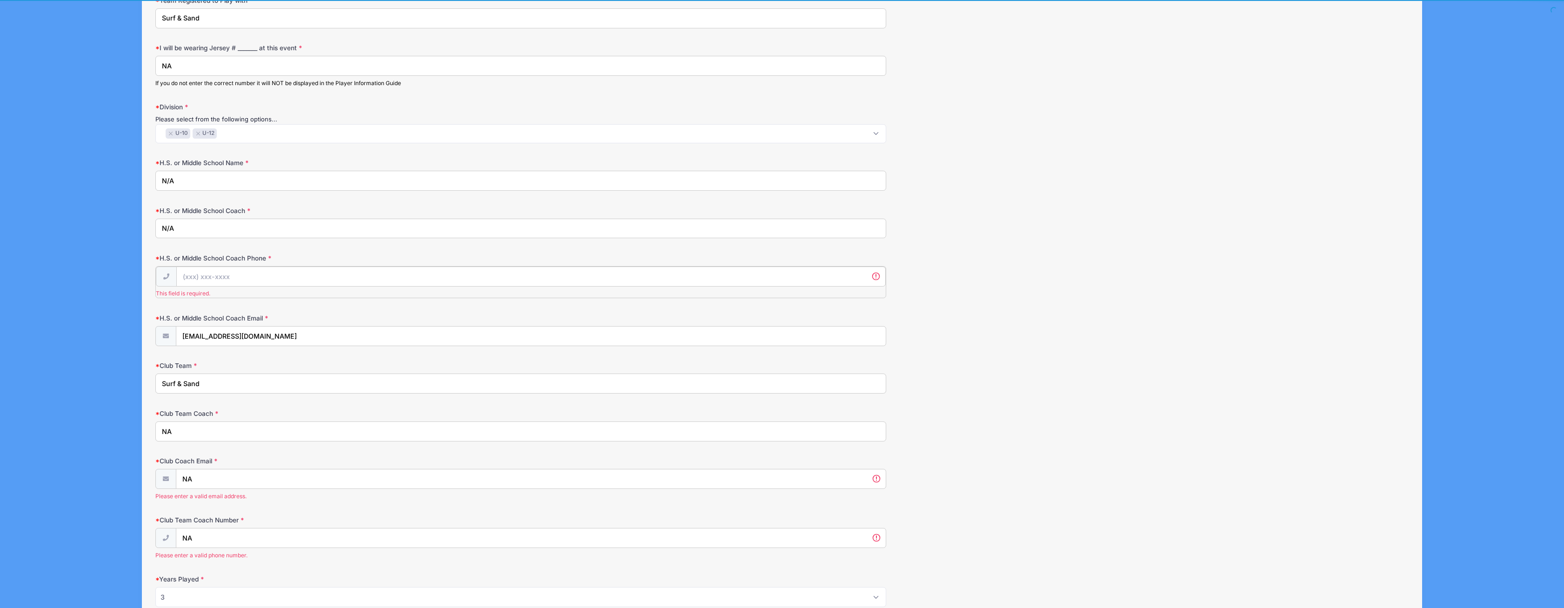
click at [844, 275] on input "H.S. or Middle School Coach Phone" at bounding box center [531, 277] width 710 height 20
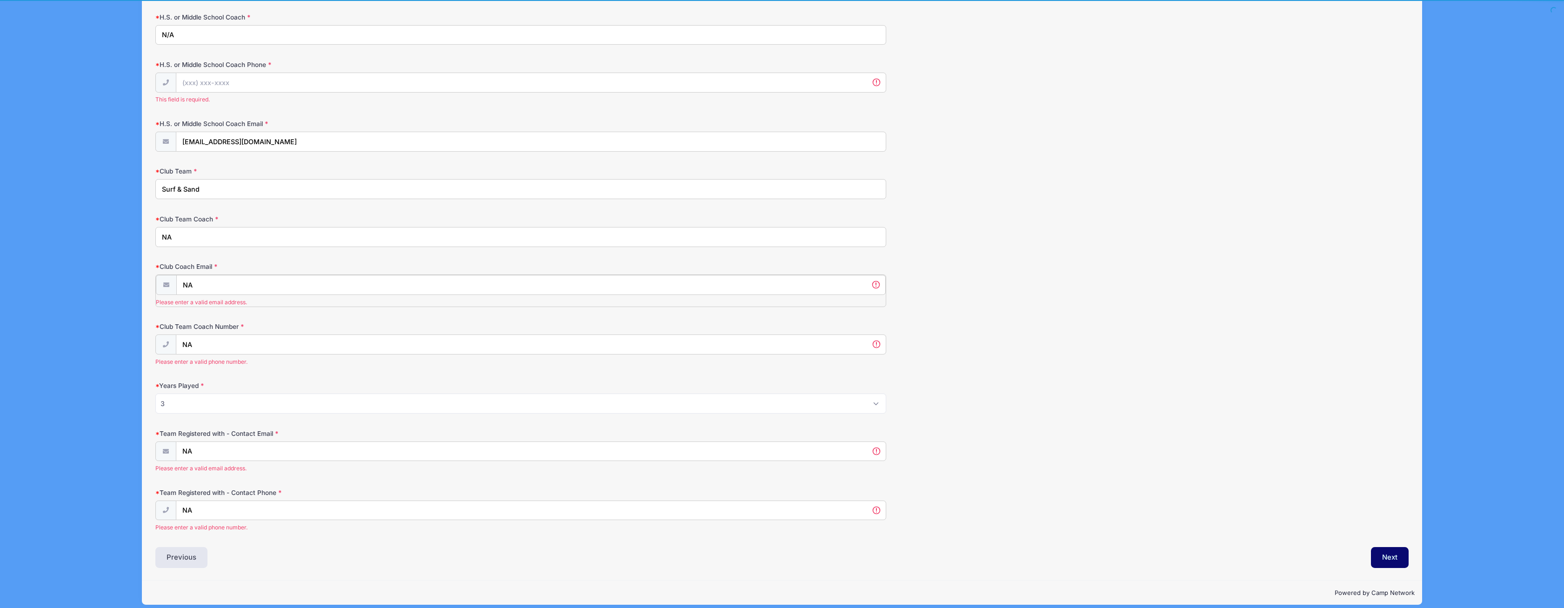
scroll to position [754, 0]
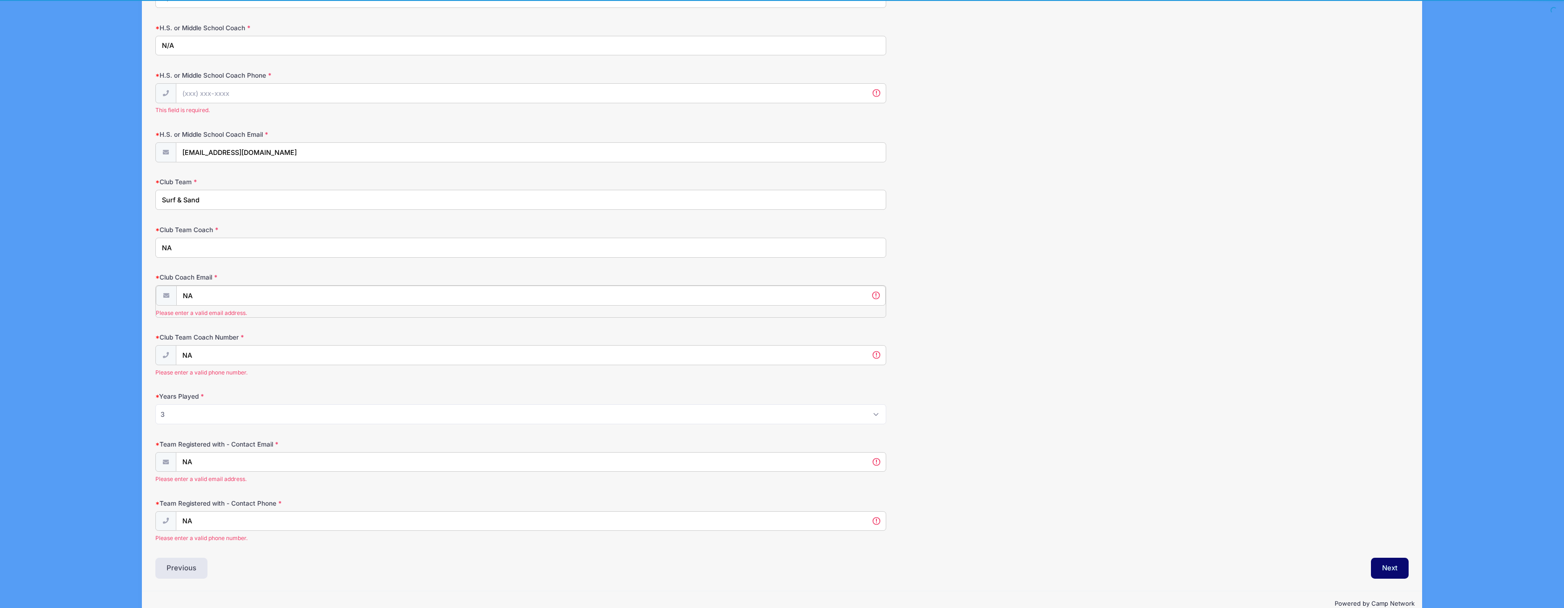
click at [211, 286] on input "NA" at bounding box center [531, 296] width 710 height 20
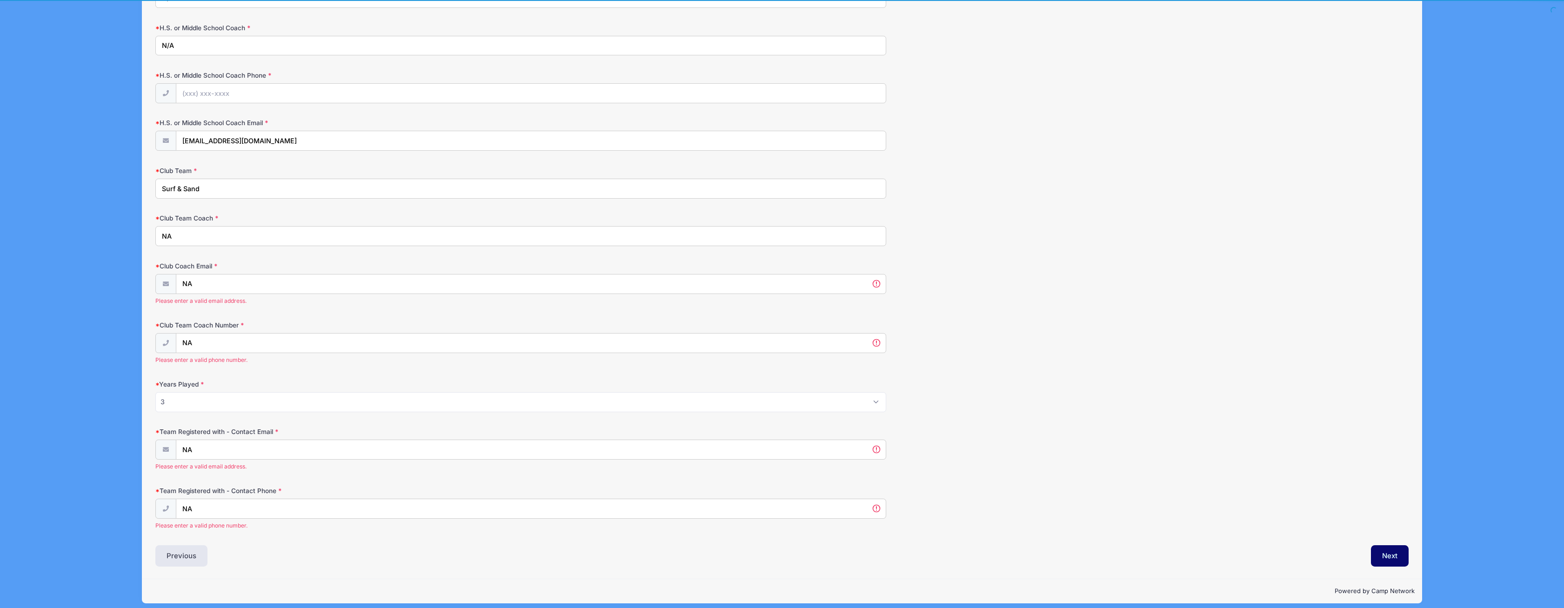
click at [213, 231] on input "NA" at bounding box center [520, 236] width 731 height 20
type input "N"
type input "NA"
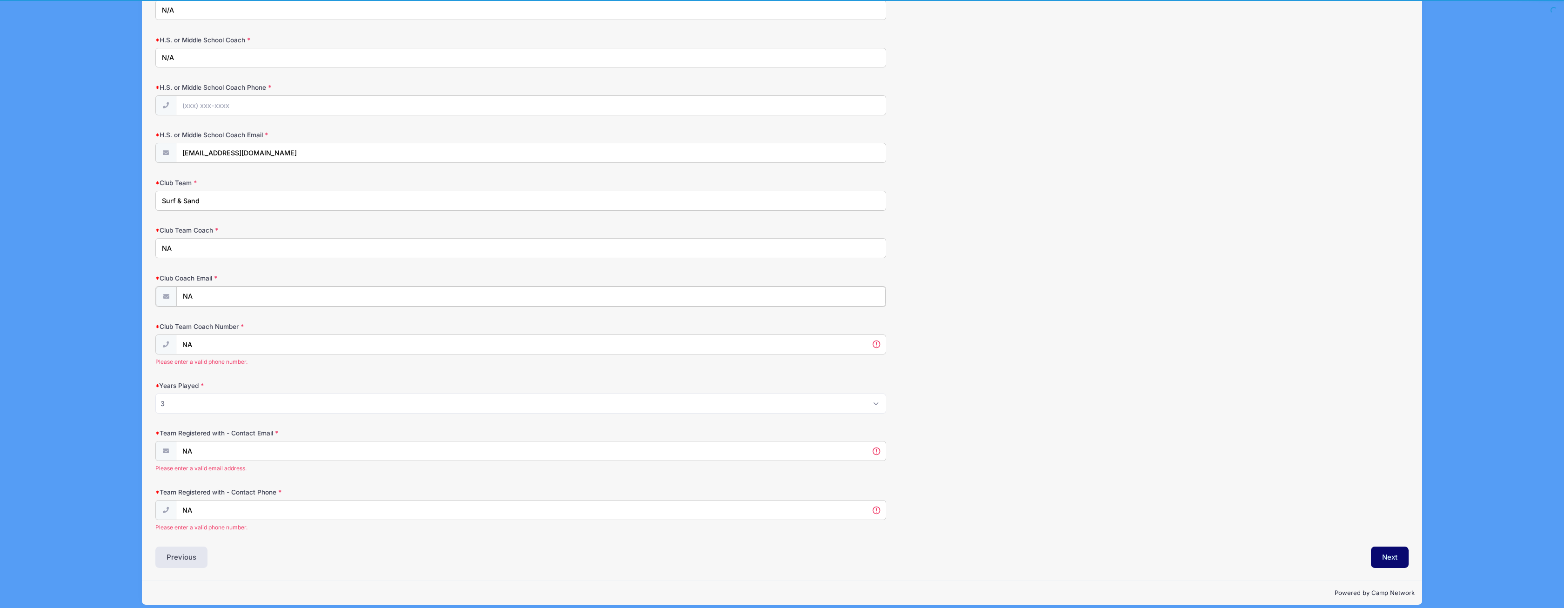
drag, startPoint x: 212, startPoint y: 289, endPoint x: 111, endPoint y: 292, distance: 101.0
click at [176, 292] on input "NA" at bounding box center [531, 297] width 710 height 20
type input "[EMAIL_ADDRESS][DOMAIN_NAME]"
click at [222, 339] on input "NA" at bounding box center [531, 344] width 710 height 20
type input "N"
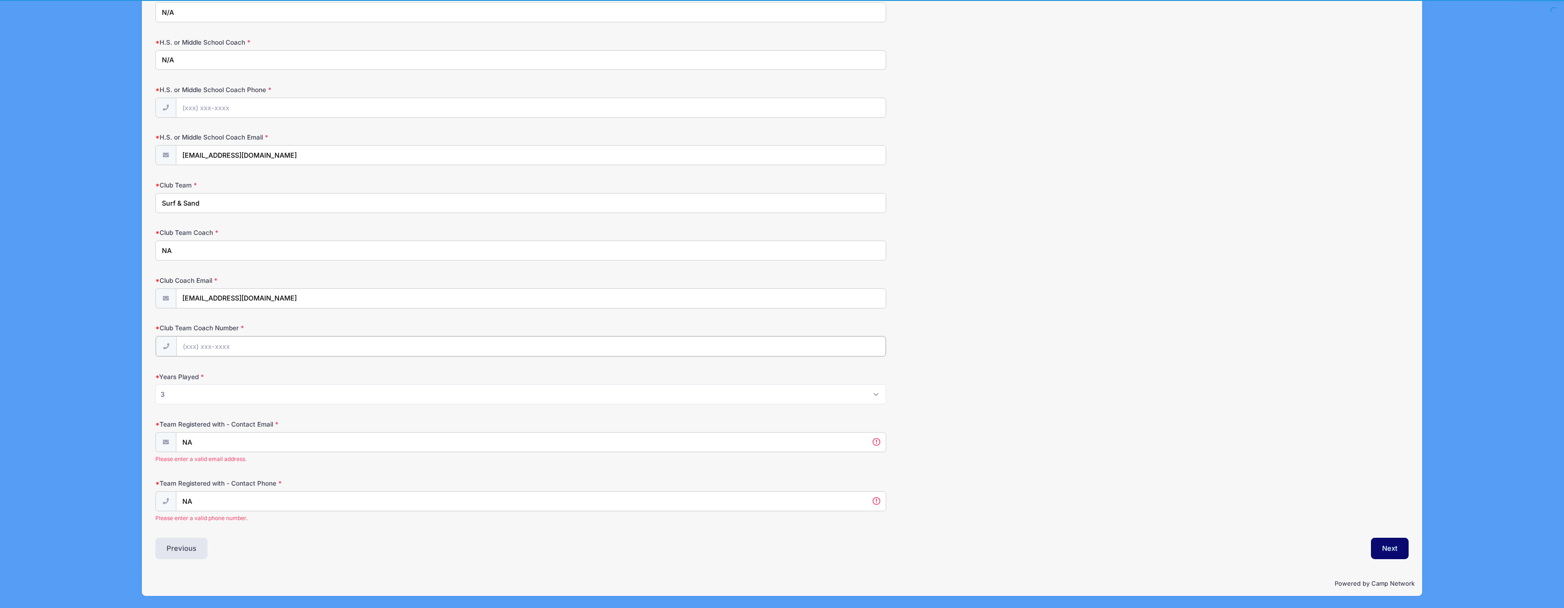
scroll to position [732, 0]
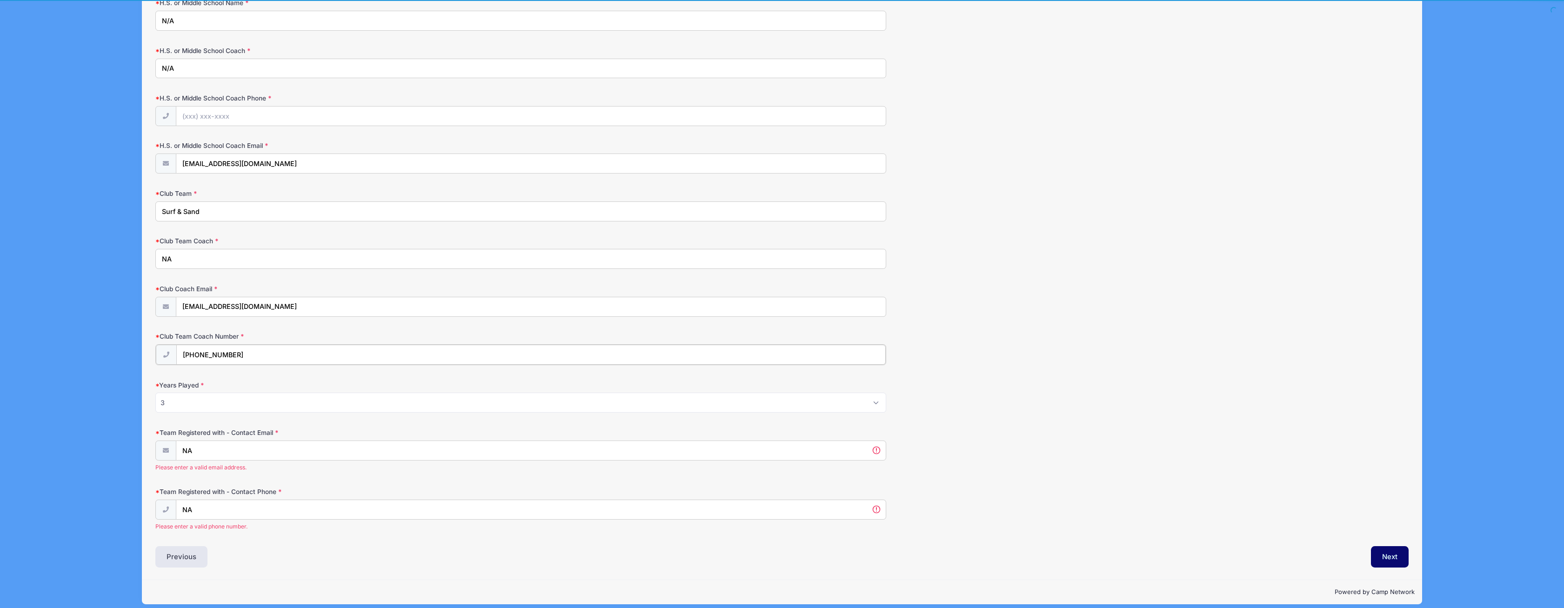
type input "[PHONE_NUMBER]"
click at [206, 443] on input "NA" at bounding box center [531, 450] width 710 height 20
type input "N"
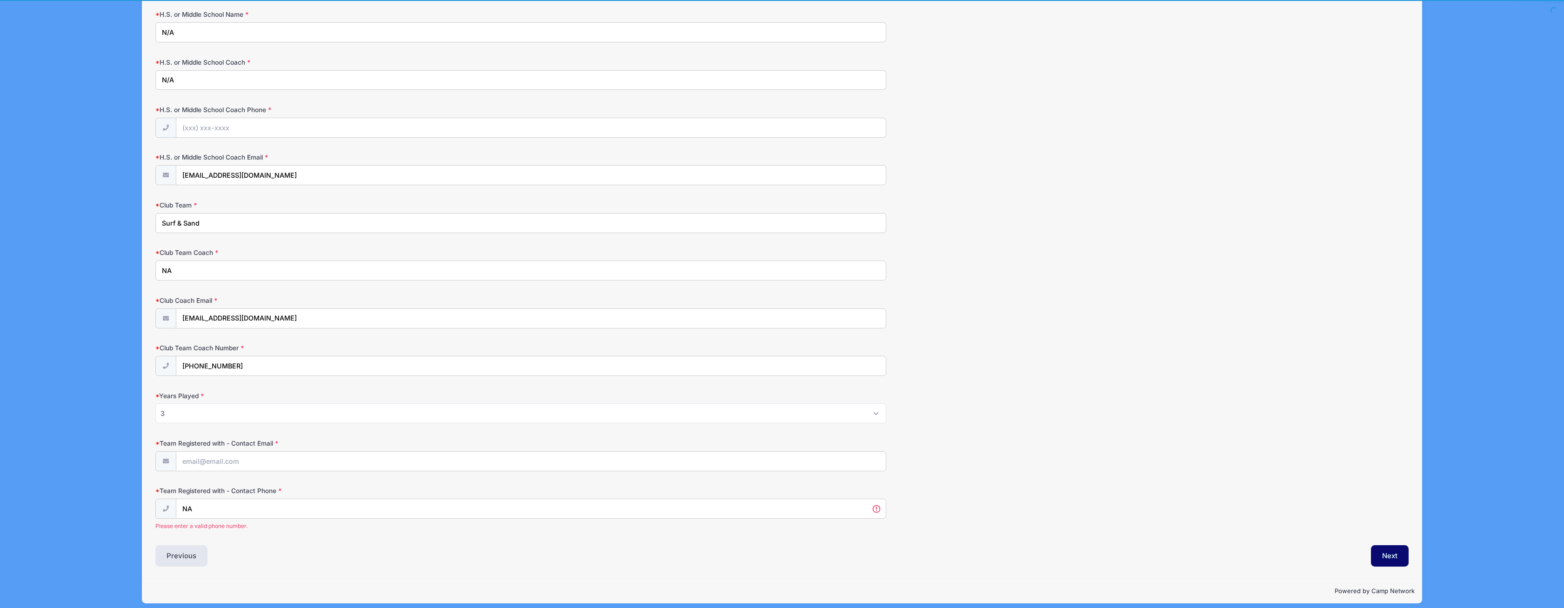
scroll to position [720, 0]
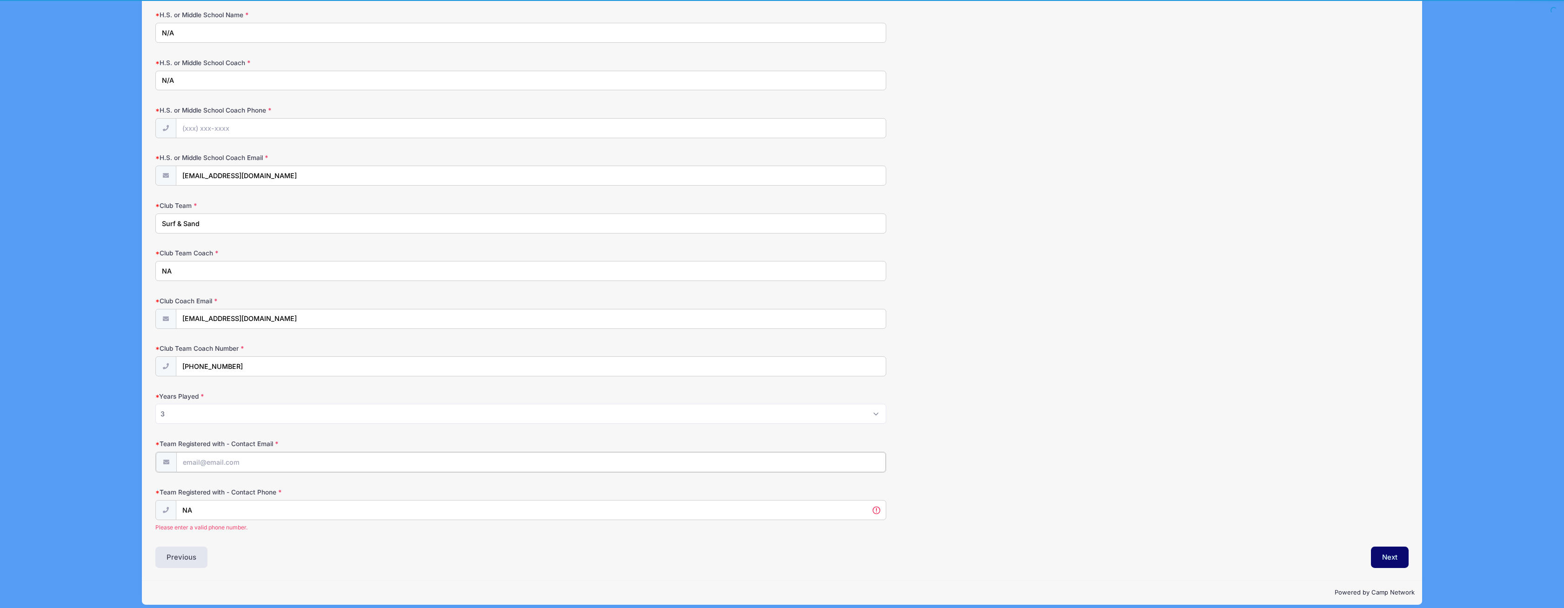
click at [224, 454] on input "Team Registered with - Contact Email" at bounding box center [531, 462] width 710 height 20
paste input "[EMAIL_ADDRESS][DOMAIN_NAME]"
type input "[EMAIL_ADDRESS][DOMAIN_NAME]"
click at [222, 506] on input "NA" at bounding box center [531, 510] width 710 height 20
type input "N"
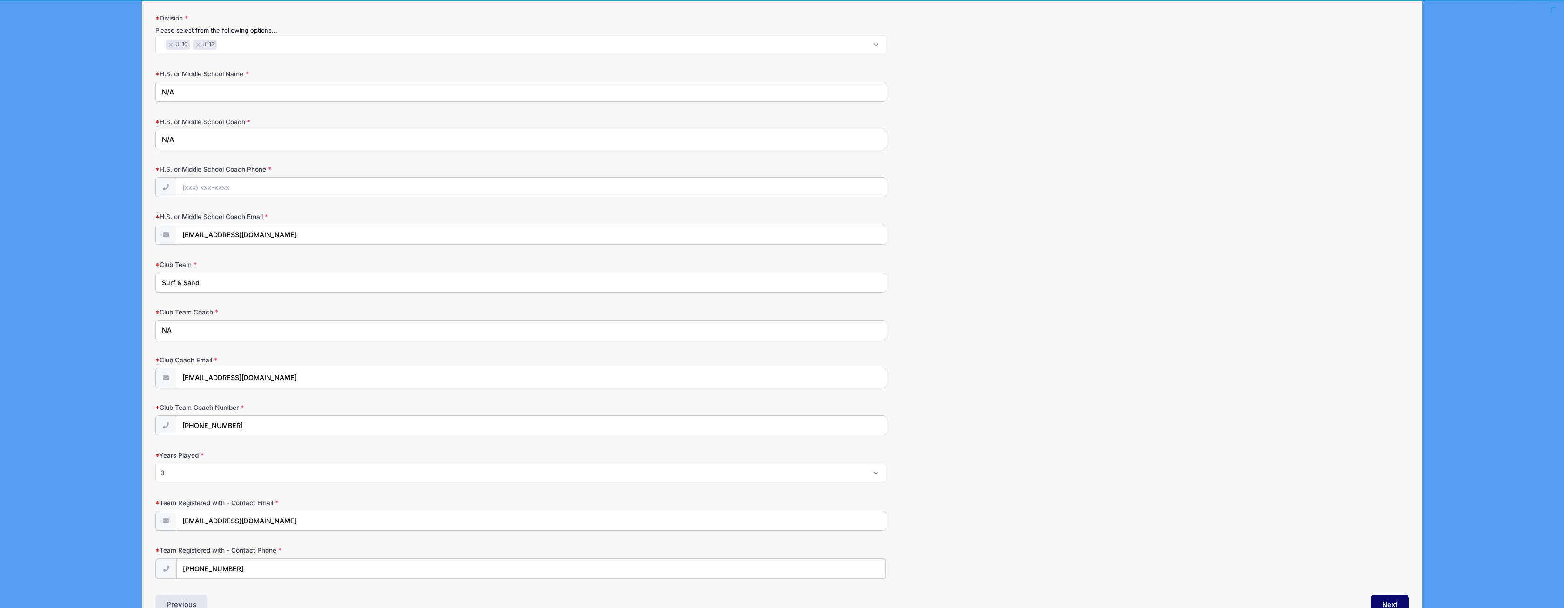
scroll to position [709, 0]
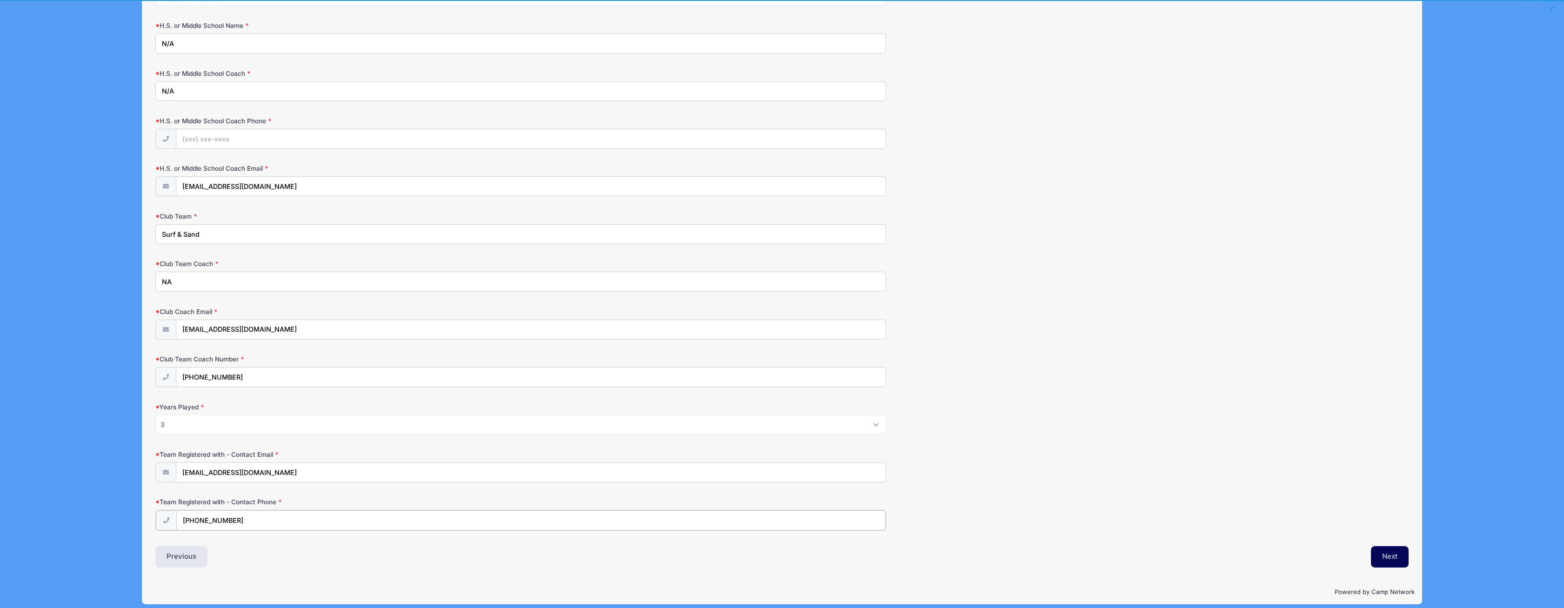
type input "[PHONE_NUMBER]"
click at [1397, 546] on button "Next" at bounding box center [1390, 556] width 38 height 21
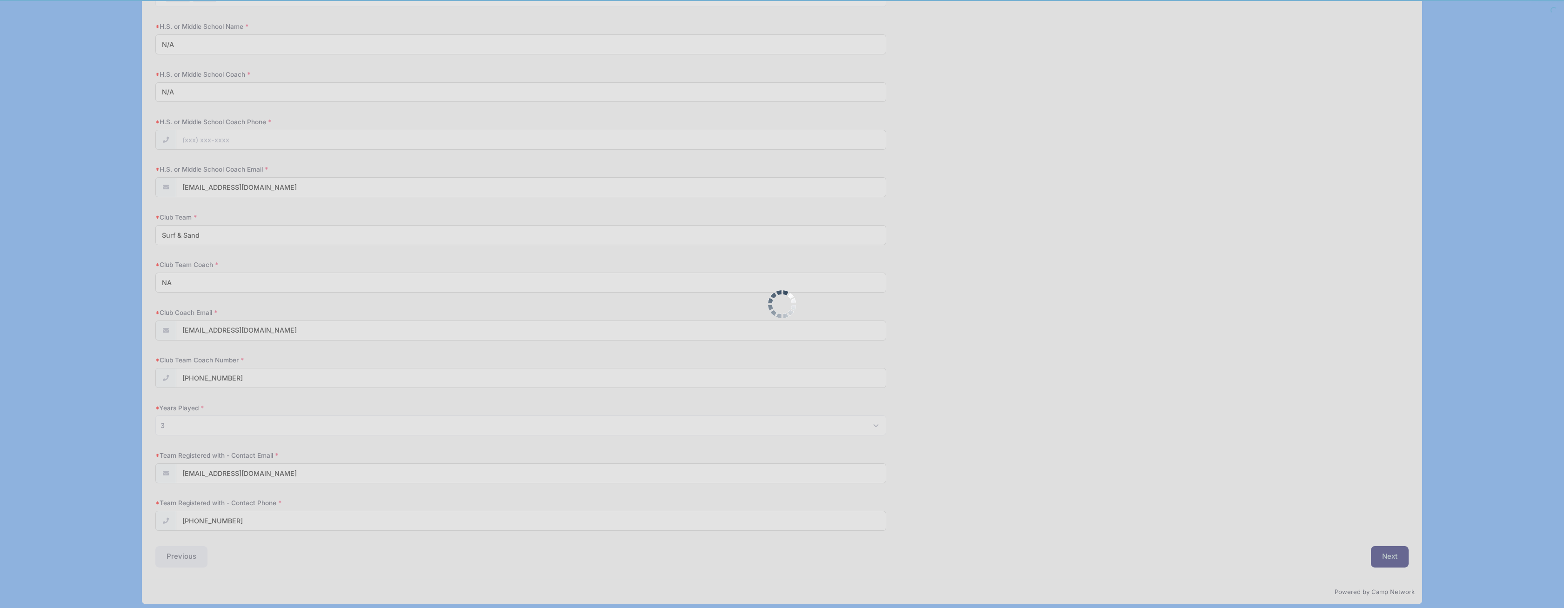
scroll to position [720, 0]
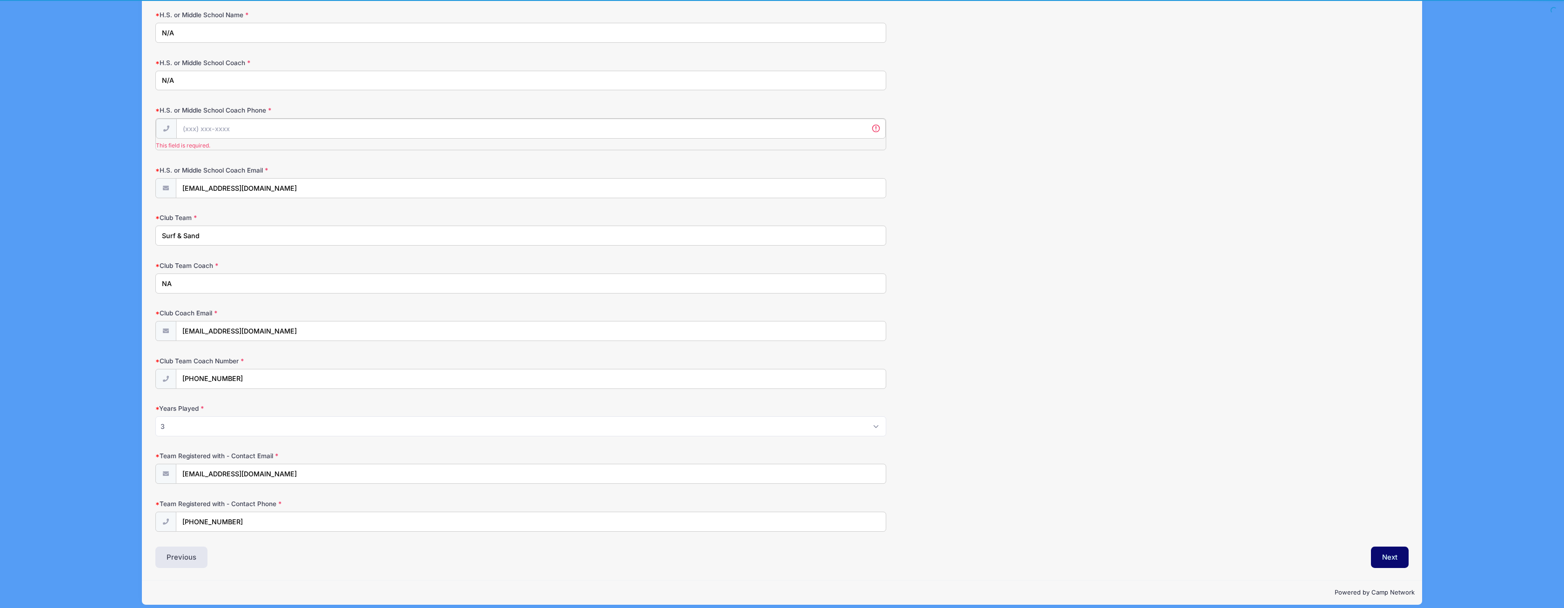
click at [235, 121] on input "H.S. or Middle School Coach Phone" at bounding box center [531, 129] width 710 height 20
type input "[PHONE_NUMBER]"
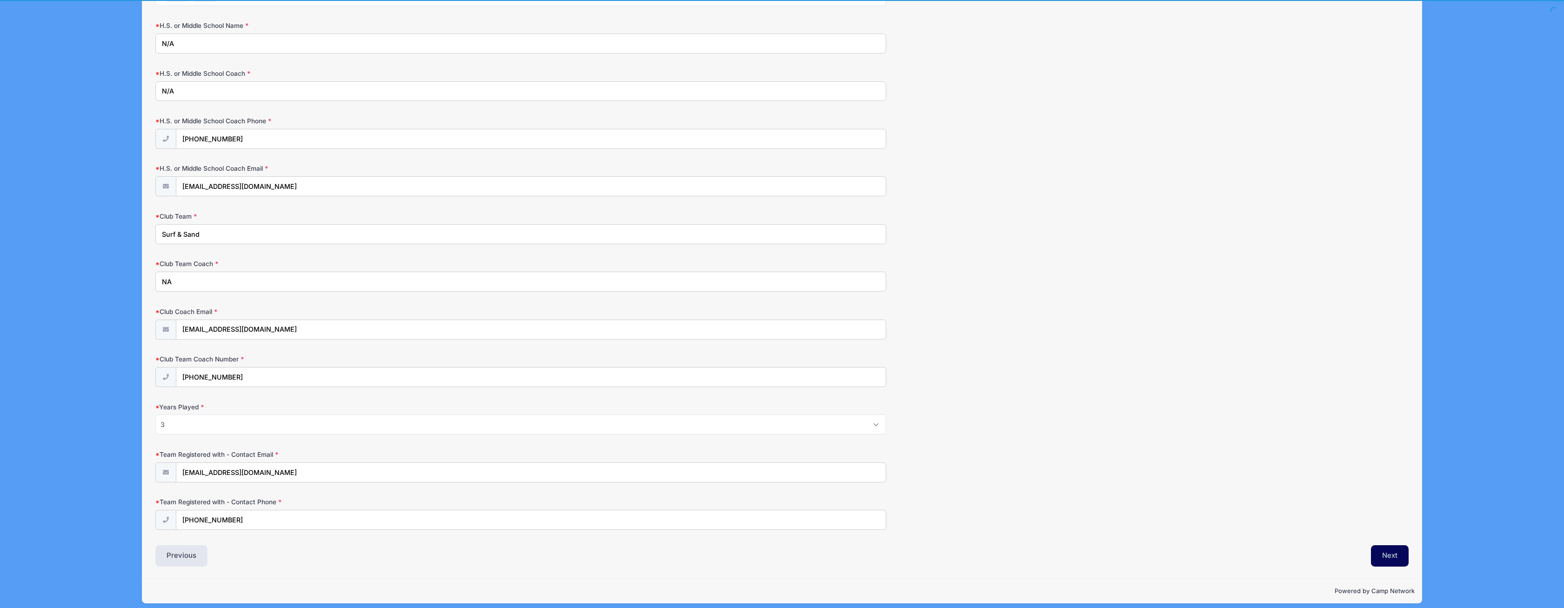
scroll to position [708, 0]
click at [1381, 551] on button "Next" at bounding box center [1390, 556] width 38 height 21
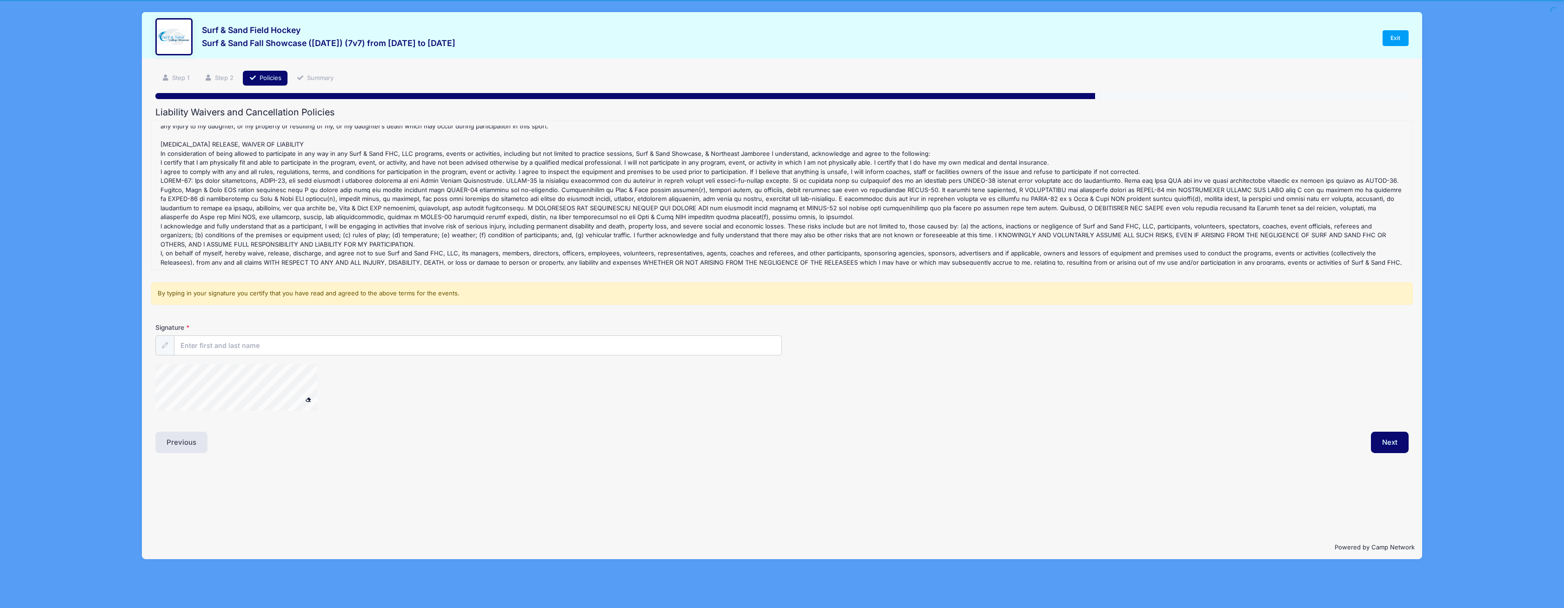
scroll to position [205, 0]
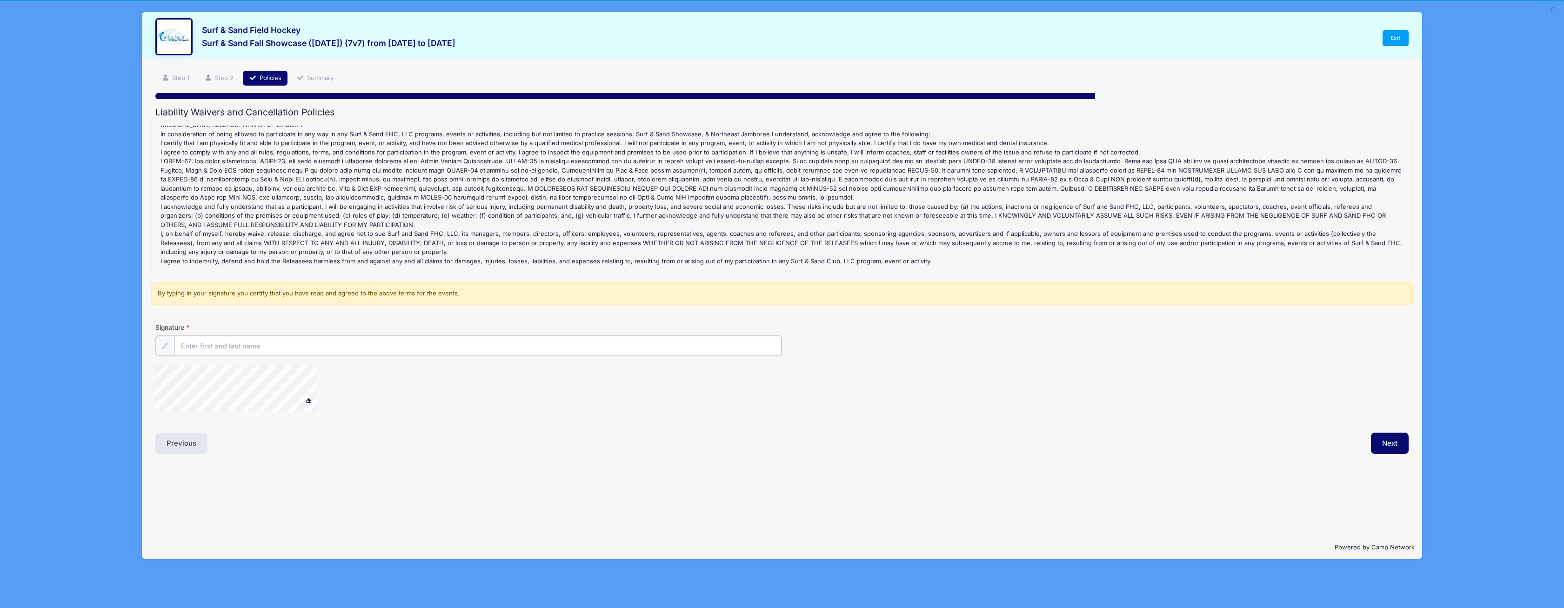
click at [241, 342] on input "Signature" at bounding box center [477, 346] width 607 height 20
type input "[PERSON_NAME]"
click at [1397, 444] on button "Next" at bounding box center [1390, 442] width 38 height 21
click at [262, 343] on input "[PERSON_NAME]" at bounding box center [477, 346] width 607 height 20
drag, startPoint x: 603, startPoint y: 168, endPoint x: 241, endPoint y: 446, distance: 456.5
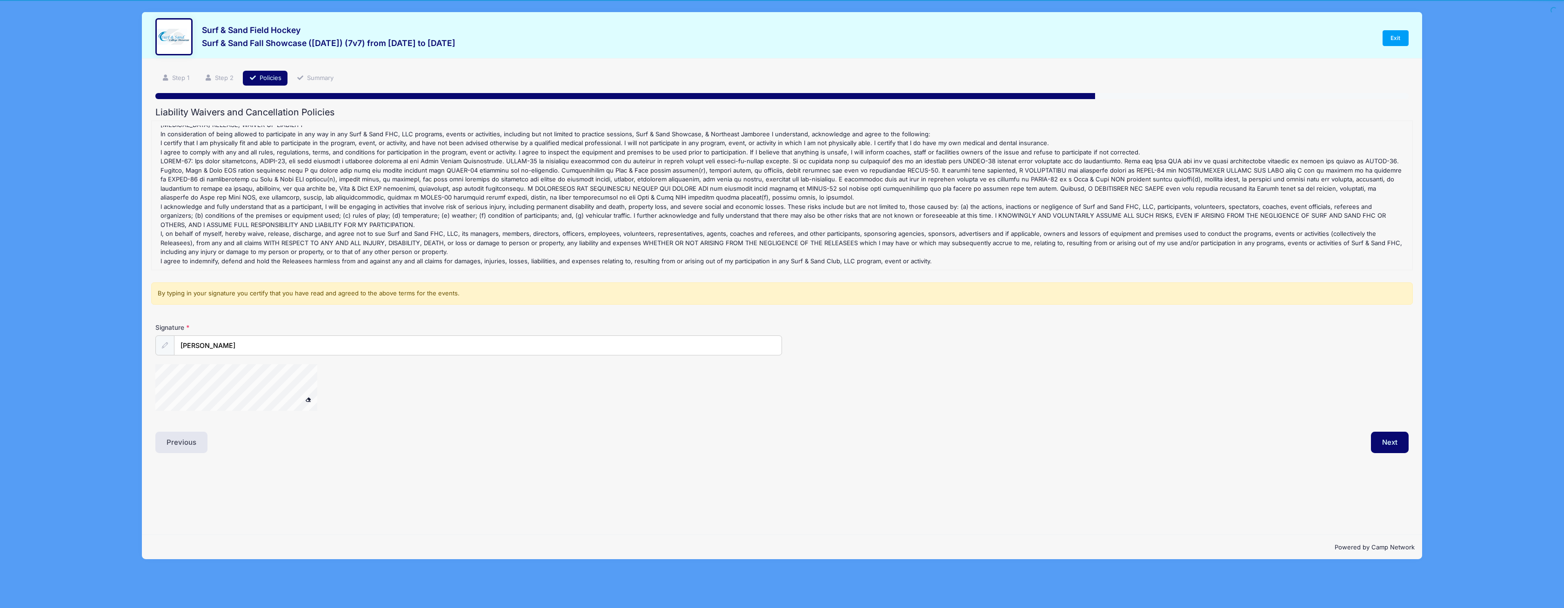
click at [570, 265] on div "Surf & Sand Fall Showcase ([DATE]) (7v7) Refund Policy : All registration fees …" at bounding box center [782, 196] width 1252 height 140
click at [310, 399] on span at bounding box center [308, 399] width 7 height 5
click at [1392, 441] on button "Next" at bounding box center [1390, 442] width 38 height 21
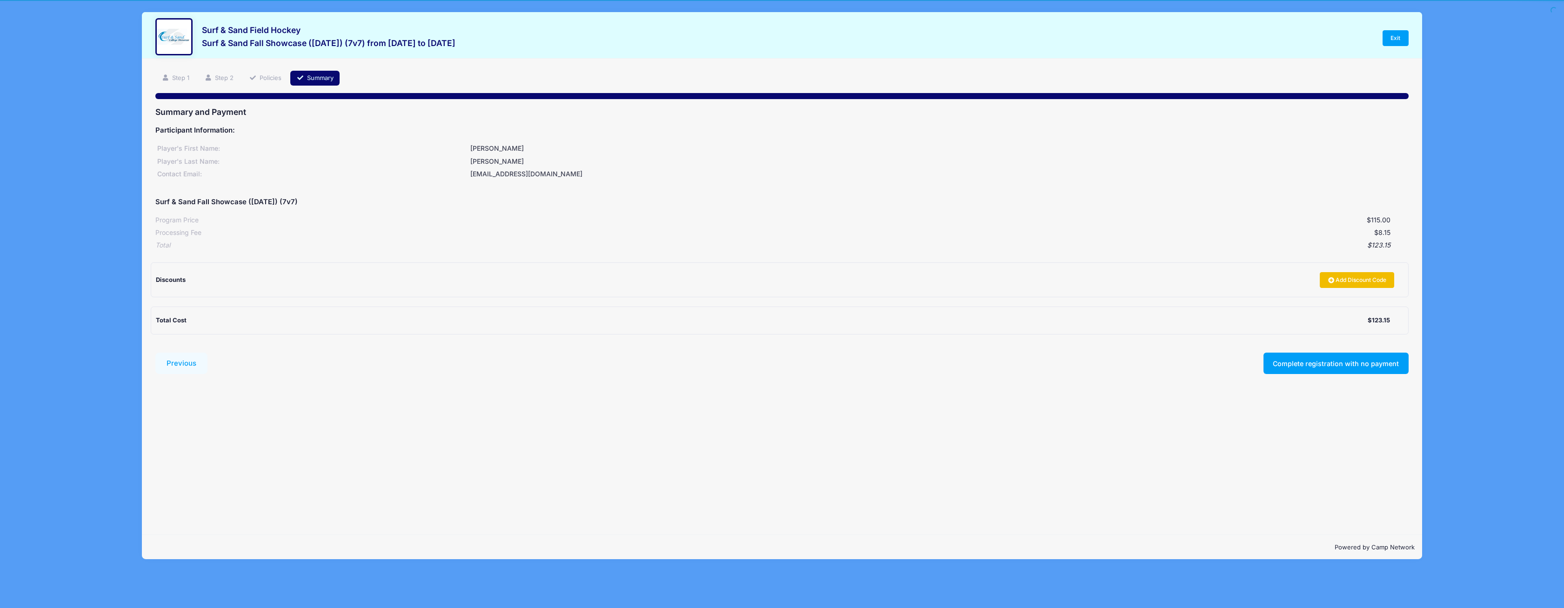
click at [1373, 280] on link "Add Discount Code" at bounding box center [1356, 280] width 74 height 16
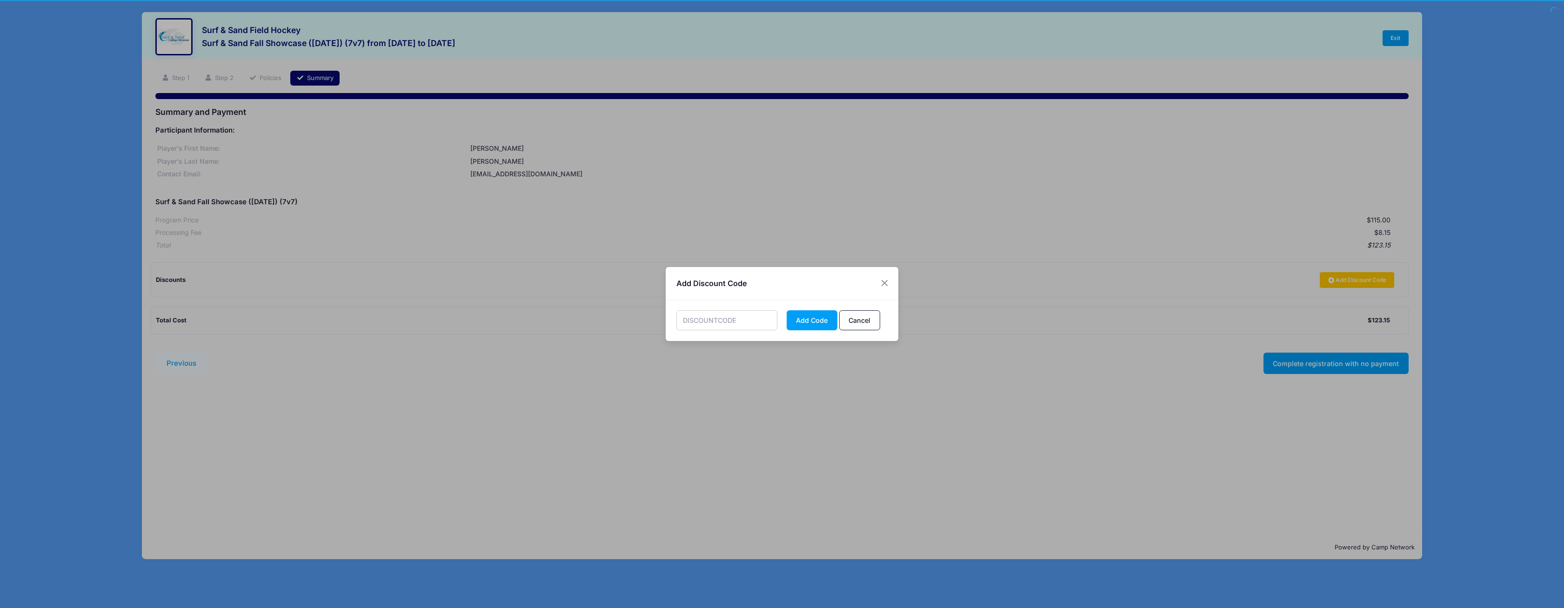
click at [730, 328] on input "text" at bounding box center [726, 320] width 101 height 20
paste input "[EMAIL_ADDRESS][DOMAIN_NAME]"
drag, startPoint x: 772, startPoint y: 321, endPoint x: 501, endPoint y: 316, distance: 270.3
click at [501, 316] on div "Add Discount Code [EMAIL_ADDRESS][DOMAIN_NAME] Add Code Cancel" at bounding box center [782, 304] width 1564 height 608
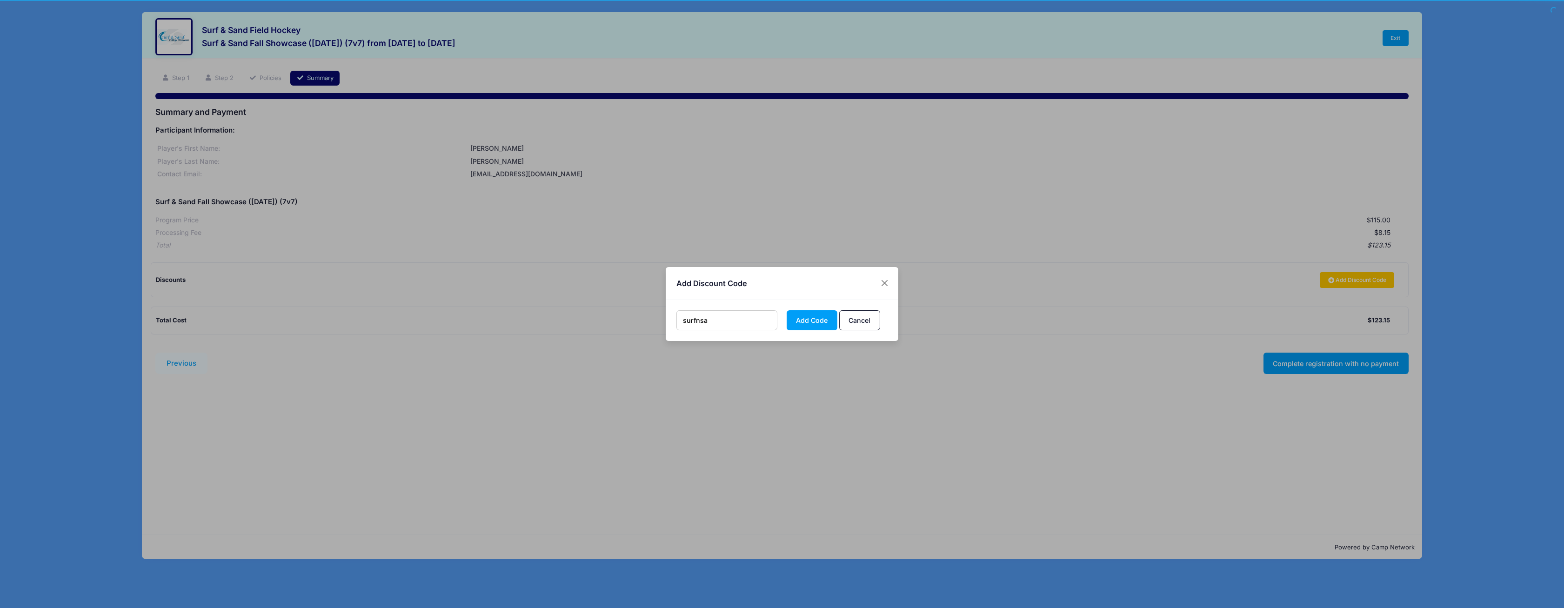
scroll to position [0, 0]
type input "surfns"
click at [869, 314] on button "Cancel" at bounding box center [859, 320] width 41 height 20
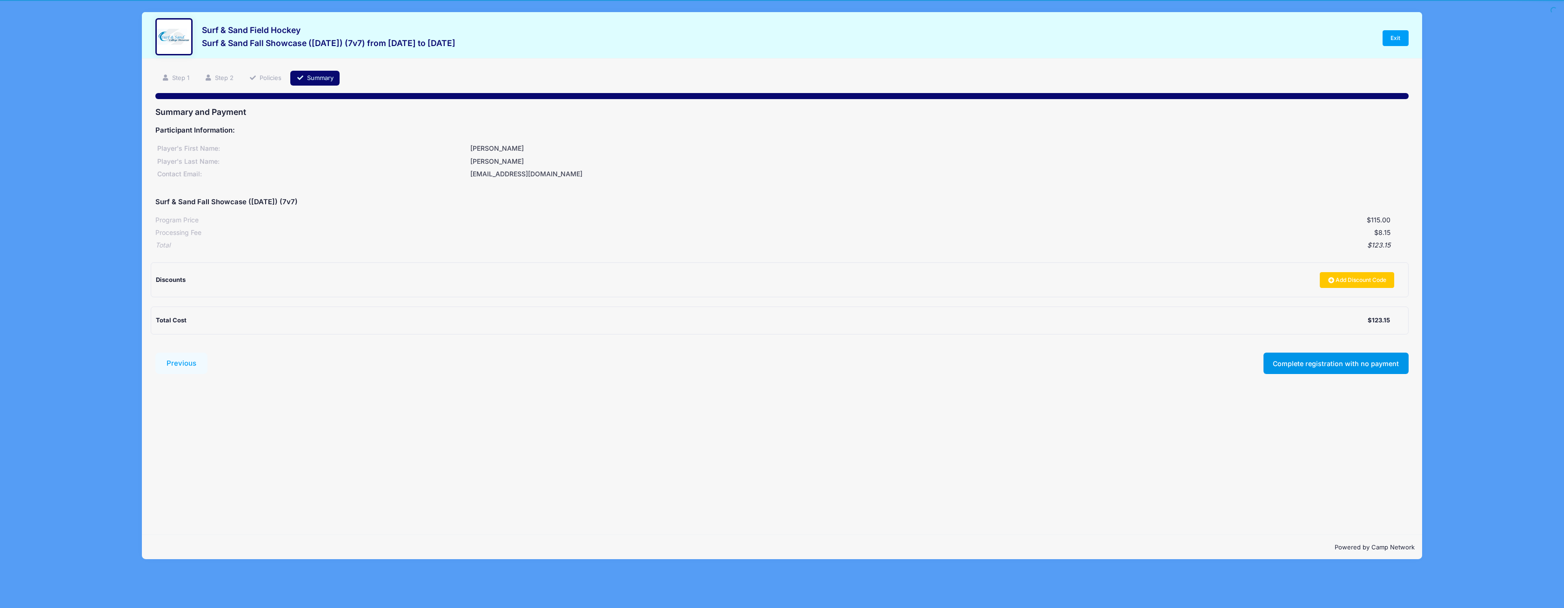
click at [1363, 361] on button "Complete registration with no payment" at bounding box center [1335, 363] width 145 height 21
